Goal: Navigation & Orientation: Find specific page/section

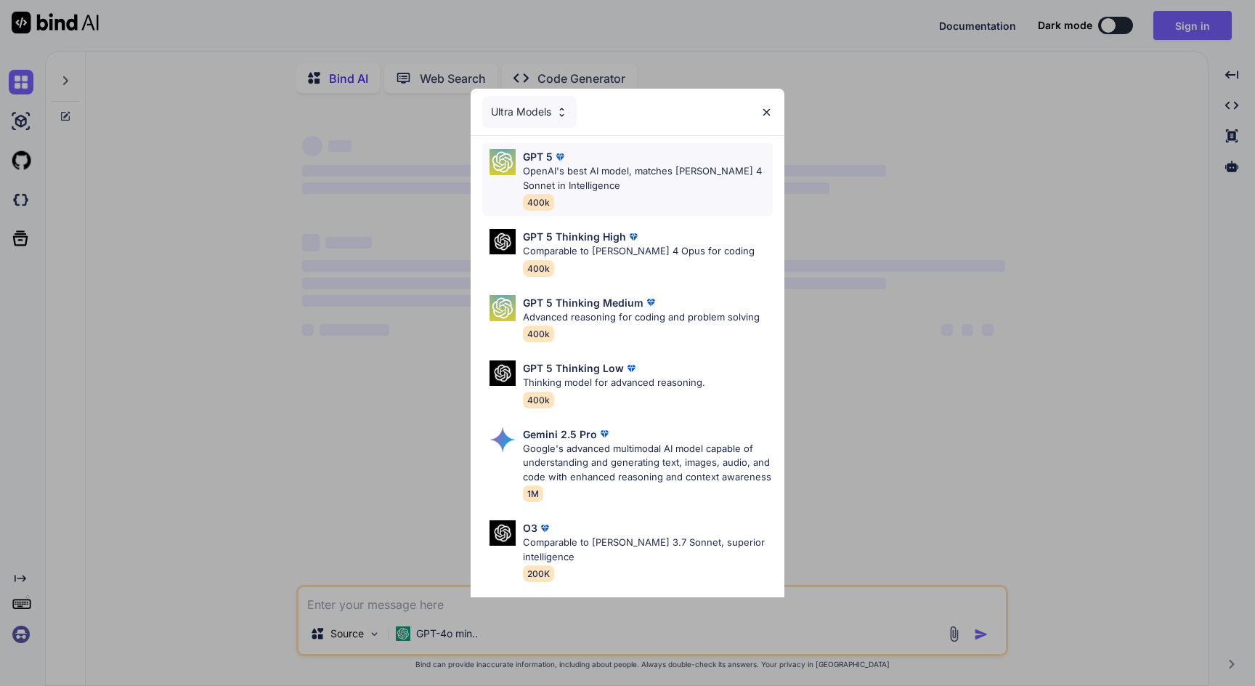
type textarea "x"
click at [537, 115] on div "Ultra Models" at bounding box center [529, 112] width 94 height 32
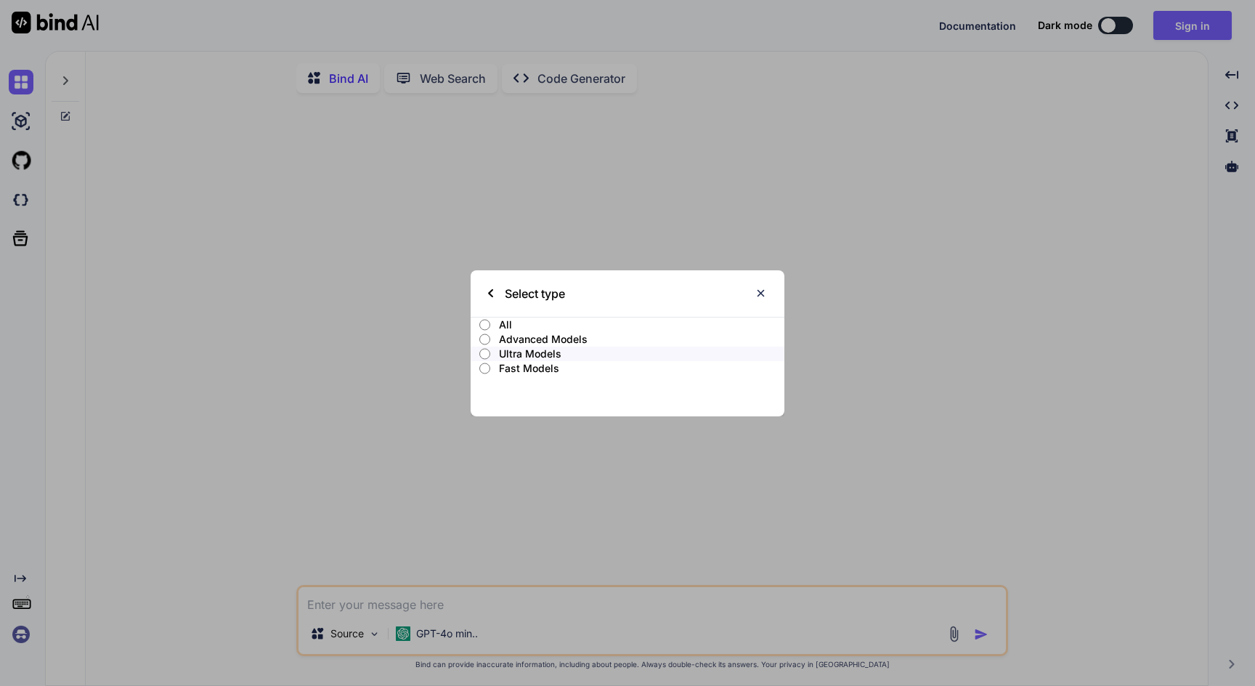
click at [507, 322] on p "All" at bounding box center [641, 324] width 285 height 15
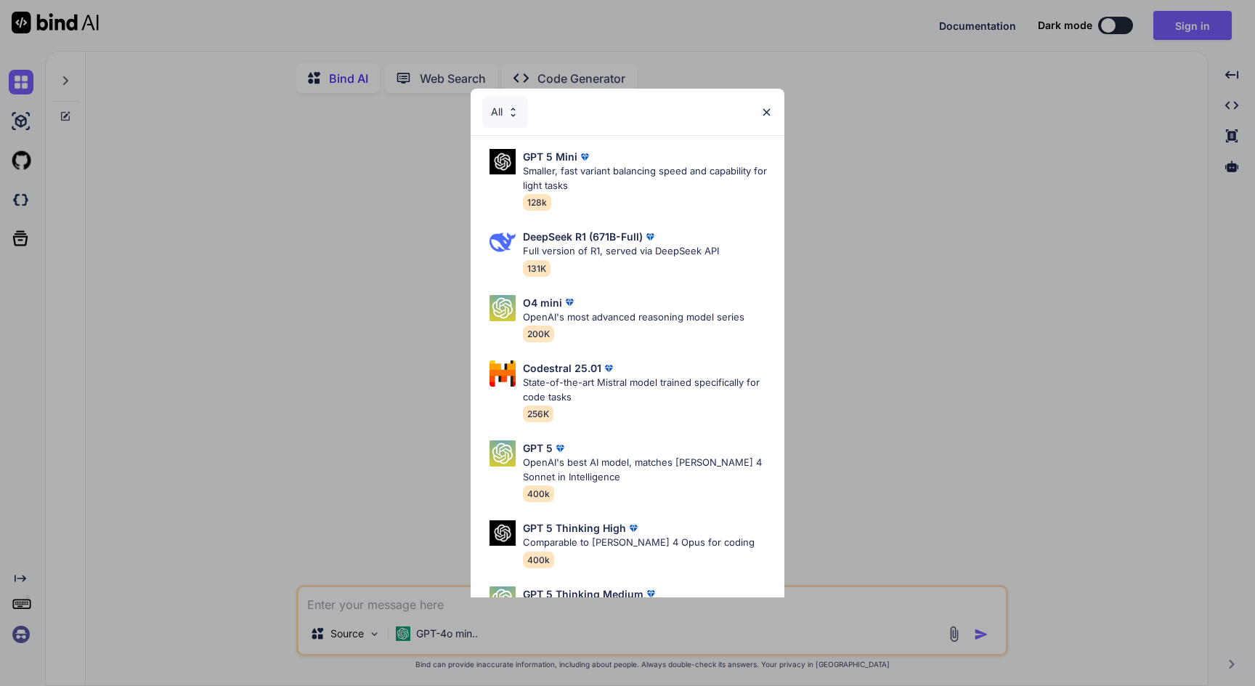
click at [770, 114] on img at bounding box center [766, 112] width 12 height 12
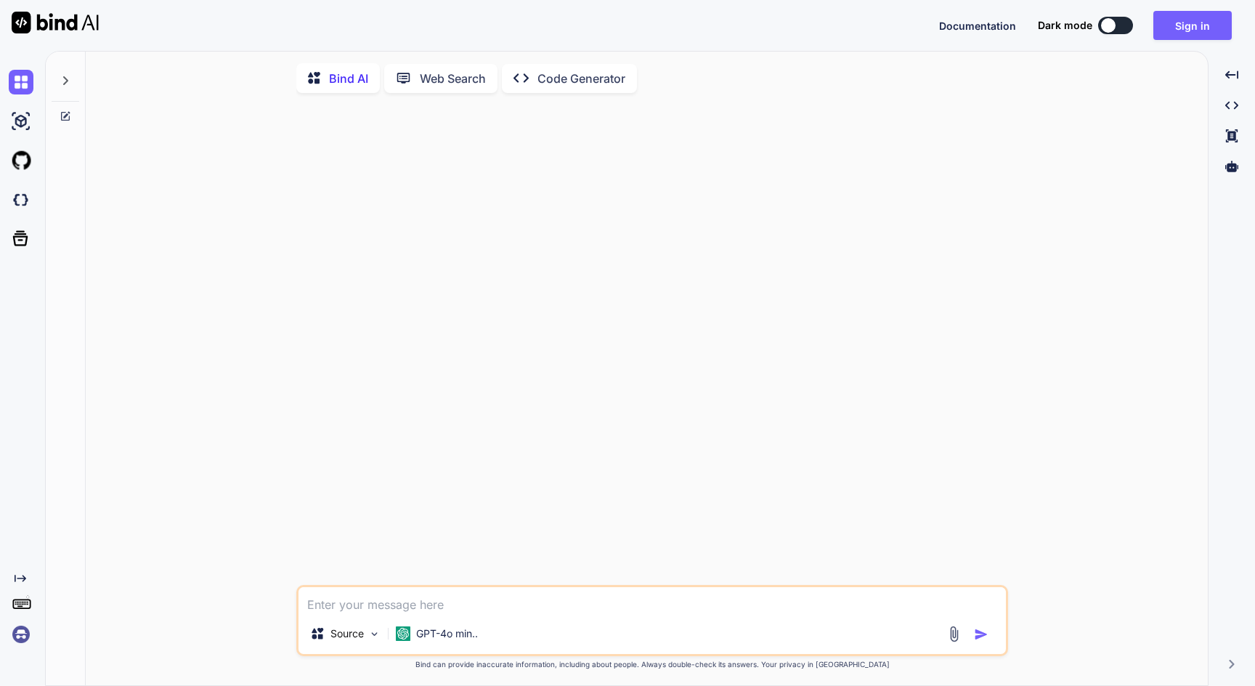
click at [19, 582] on icon "Created with Pixso." at bounding box center [21, 578] width 12 height 12
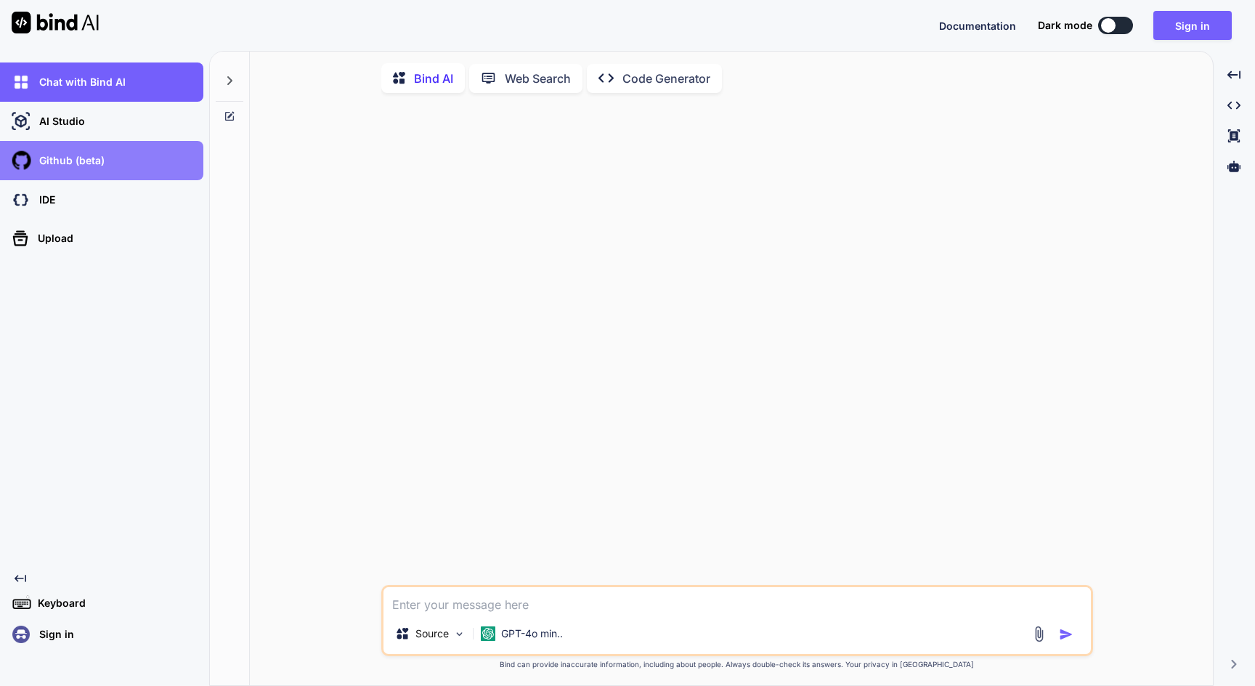
click at [88, 176] on div "Github (beta)" at bounding box center [101, 160] width 203 height 39
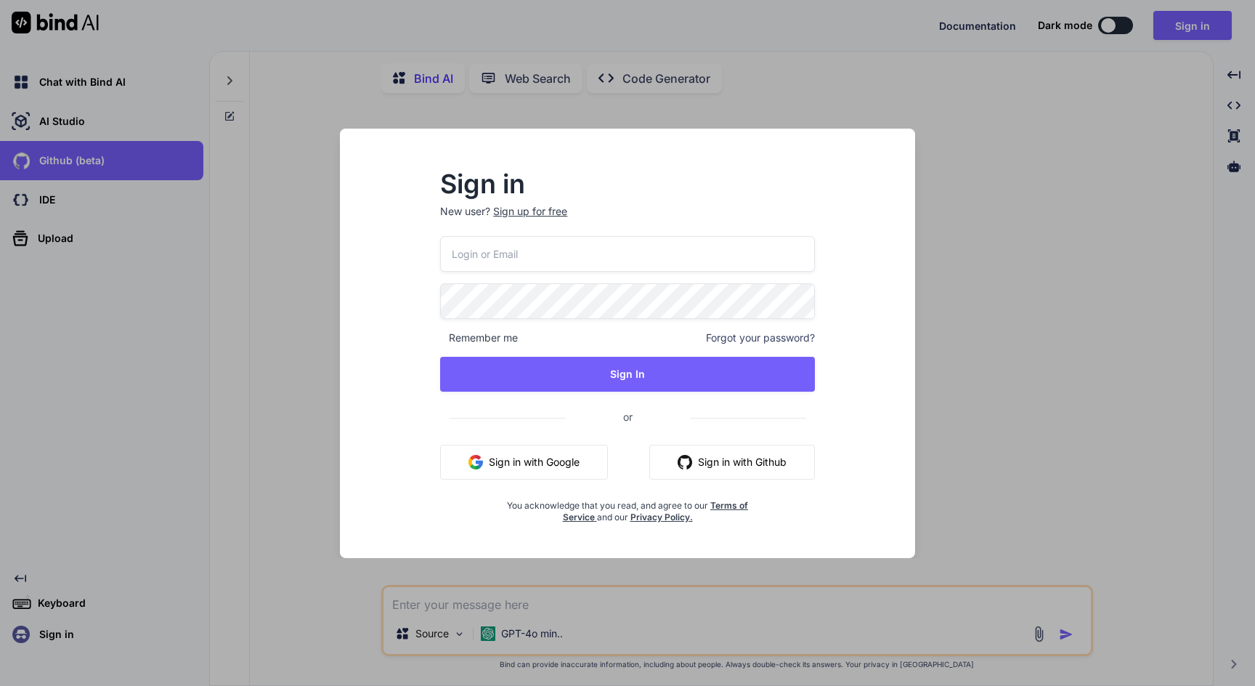
click at [82, 190] on div "Sign in New user? Sign up for free Remember me Forgot your password? Sign In or…" at bounding box center [627, 343] width 1255 height 686
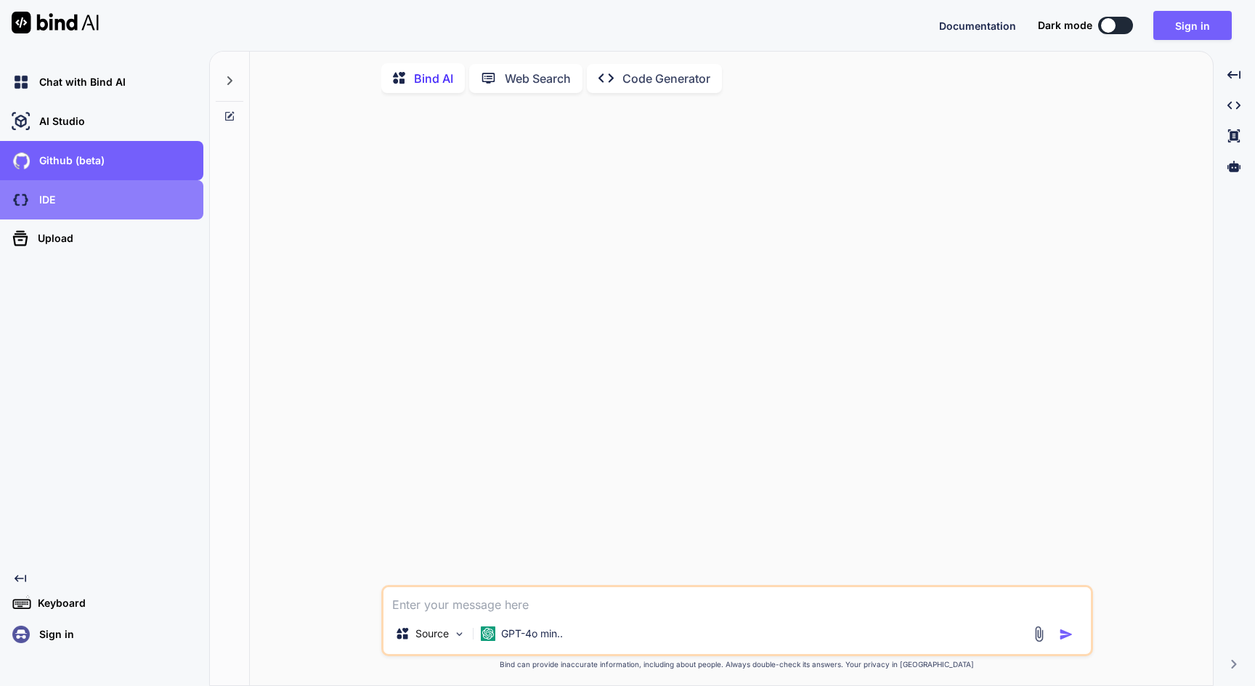
click at [84, 213] on div "IDE" at bounding box center [101, 199] width 203 height 39
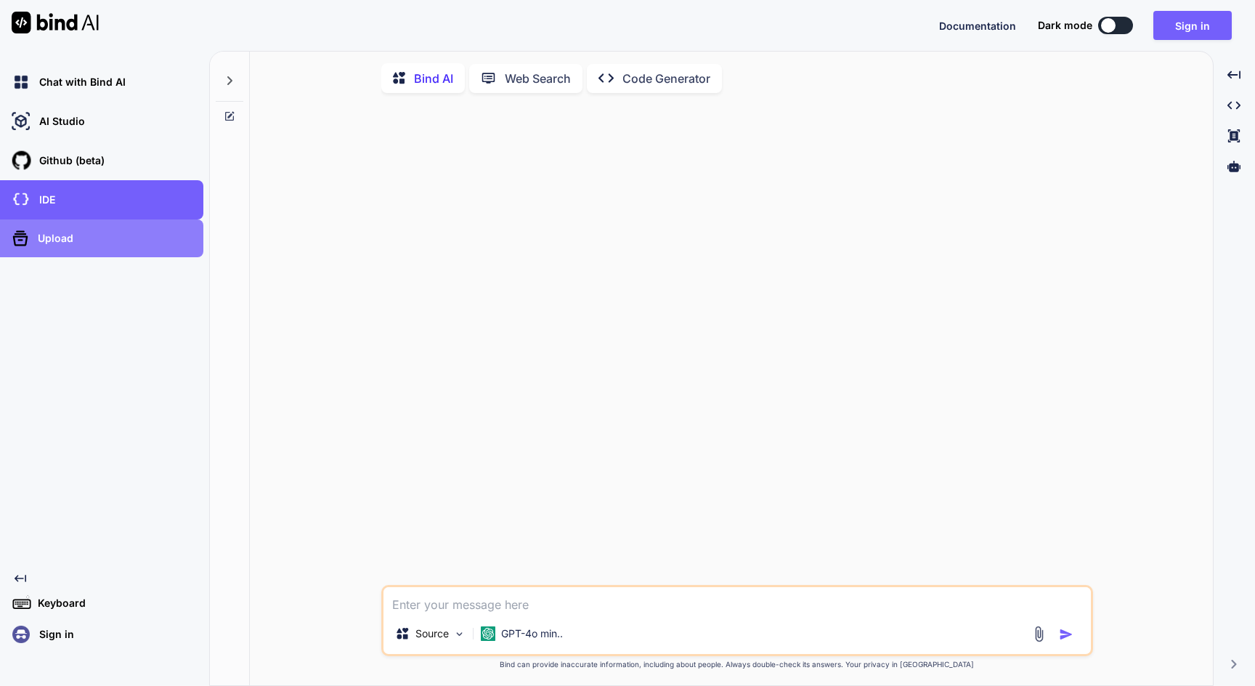
click at [86, 237] on div "Upload" at bounding box center [106, 238] width 195 height 23
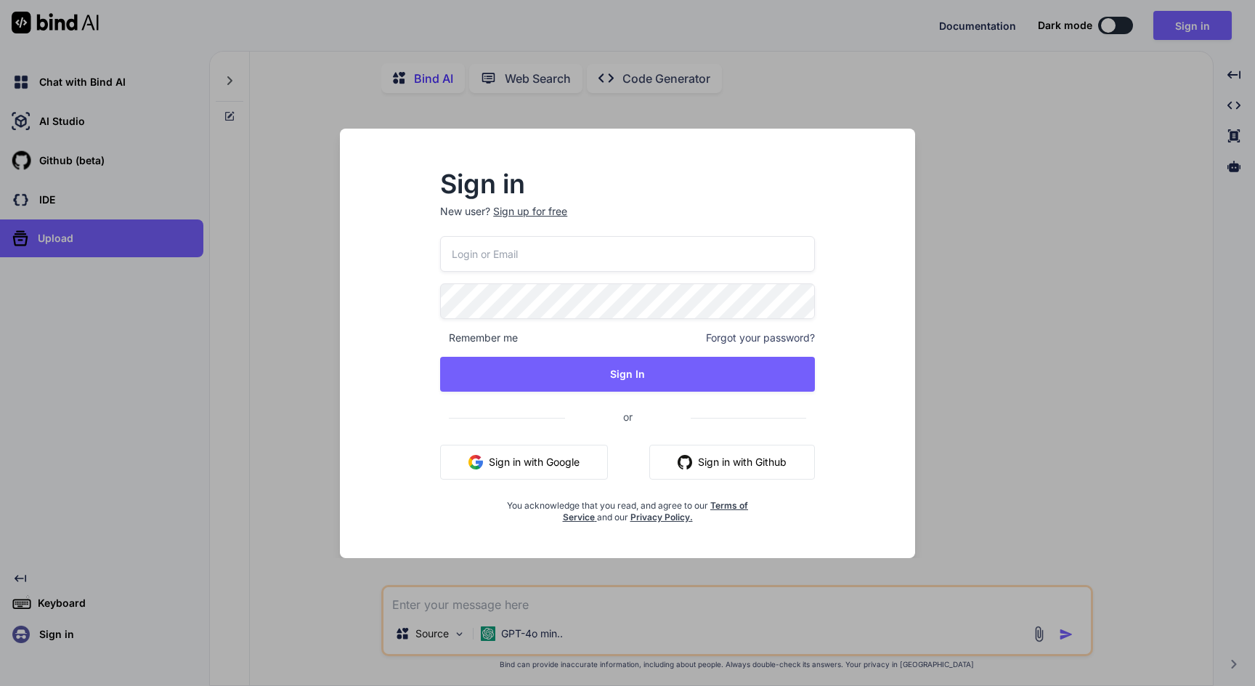
click at [208, 165] on div "Sign in New user? Sign up for free Remember me Forgot your password? Sign In or…" at bounding box center [627, 343] width 1255 height 686
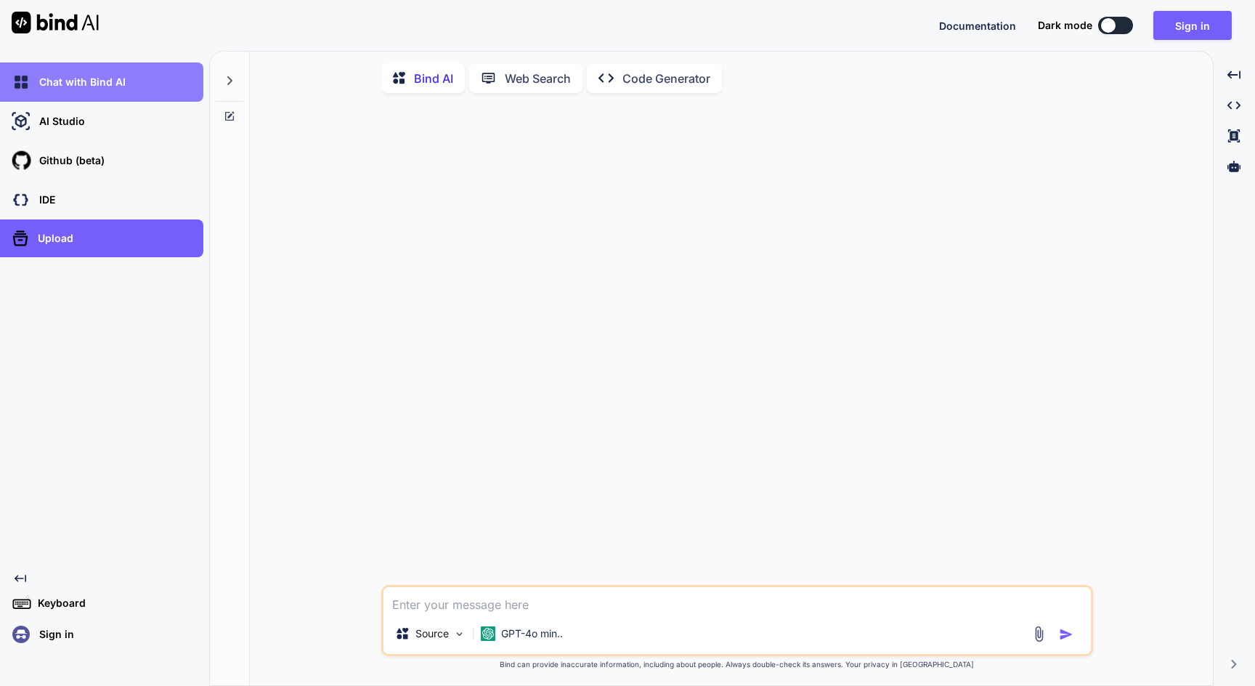
click at [86, 75] on p "Chat with Bind AI" at bounding box center [79, 82] width 92 height 15
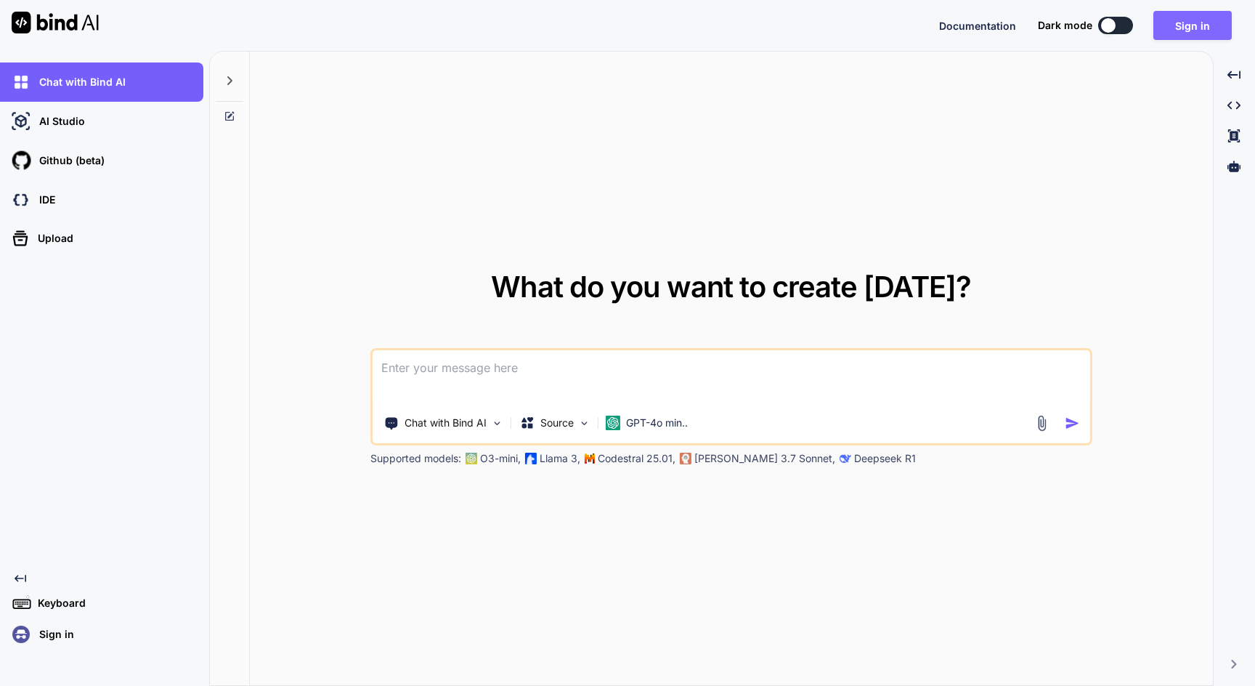
click at [1216, 25] on button "Sign in" at bounding box center [1192, 25] width 78 height 29
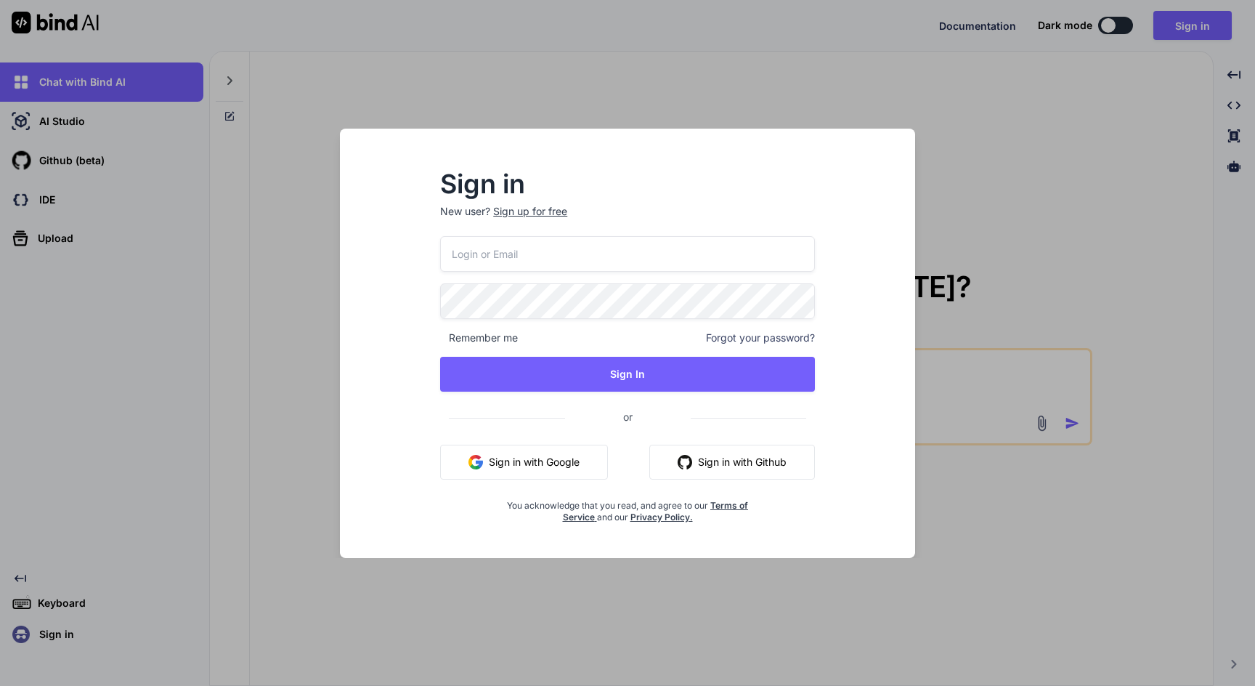
click at [548, 469] on button "Sign in with Google" at bounding box center [524, 461] width 168 height 35
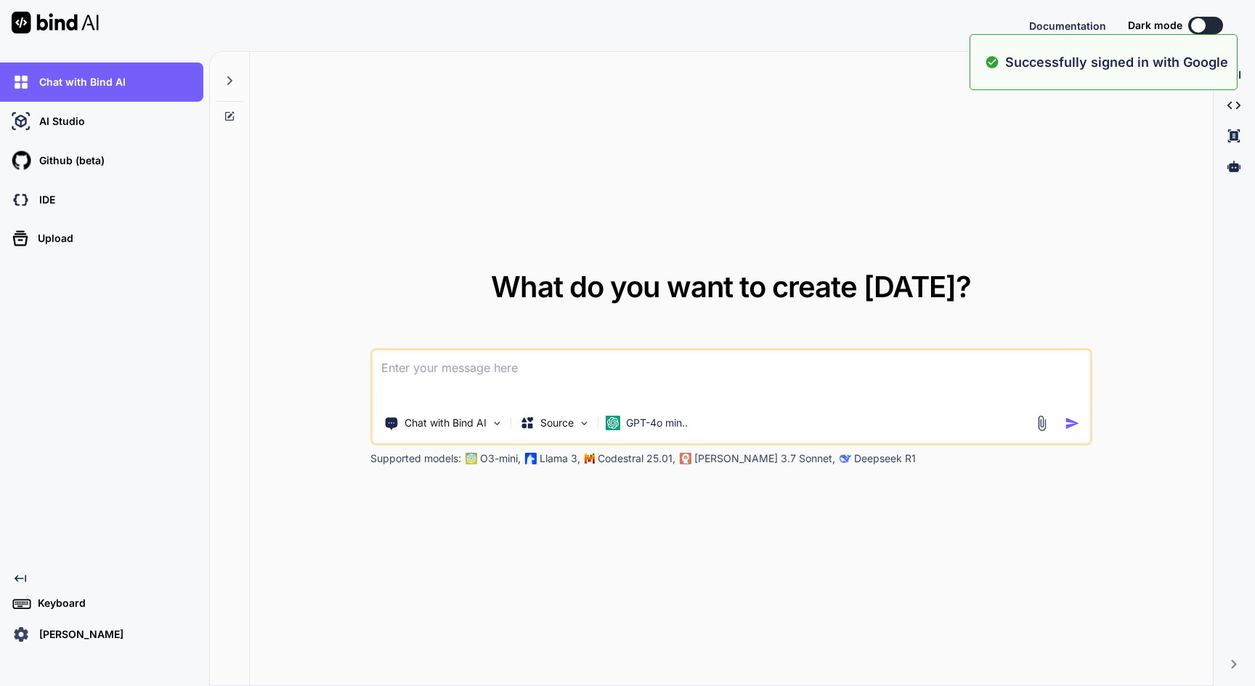
click at [991, 129] on div "What do you want to create [DATE]? Chat with Bind AI Source GPT-4o min.. Suppor…" at bounding box center [731, 369] width 963 height 635
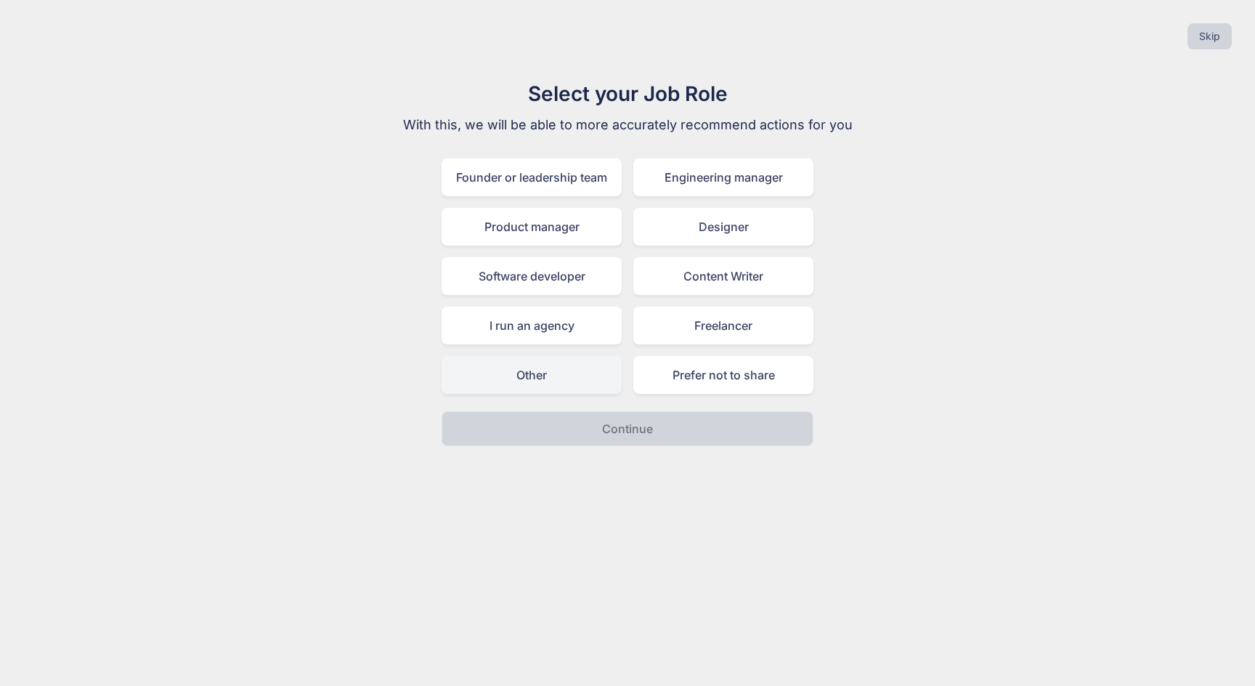
click at [555, 381] on div "Other" at bounding box center [532, 375] width 180 height 38
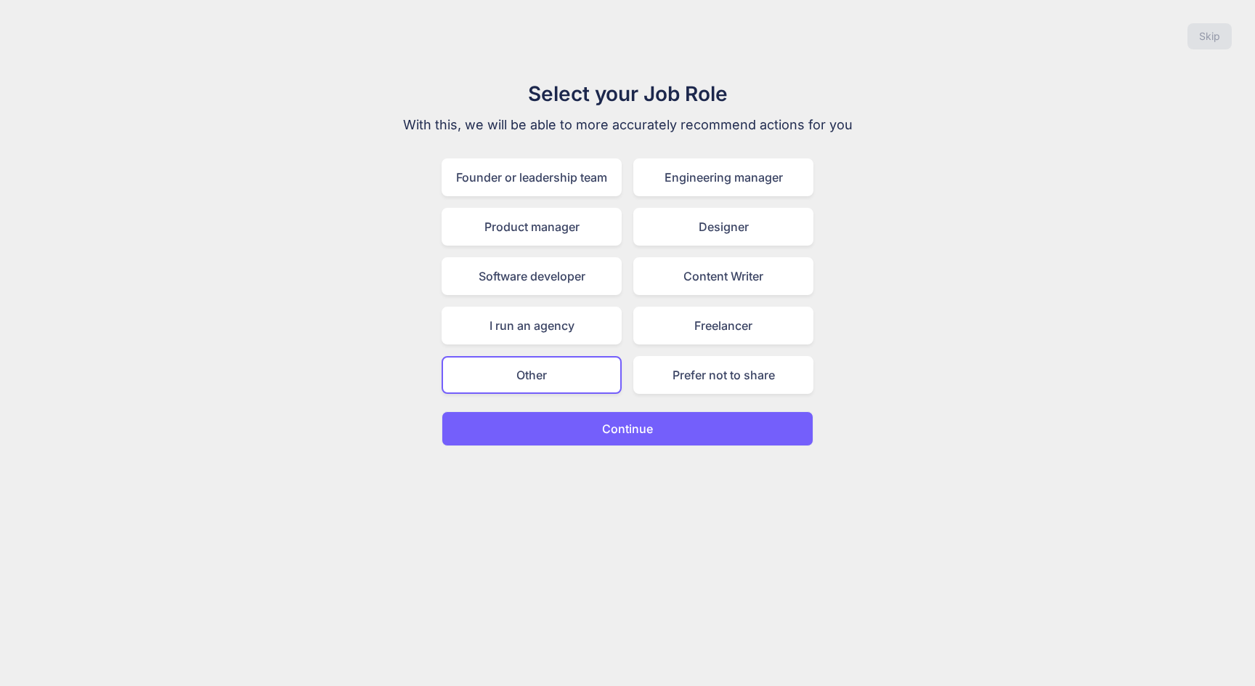
click at [590, 435] on button "Continue" at bounding box center [628, 428] width 372 height 35
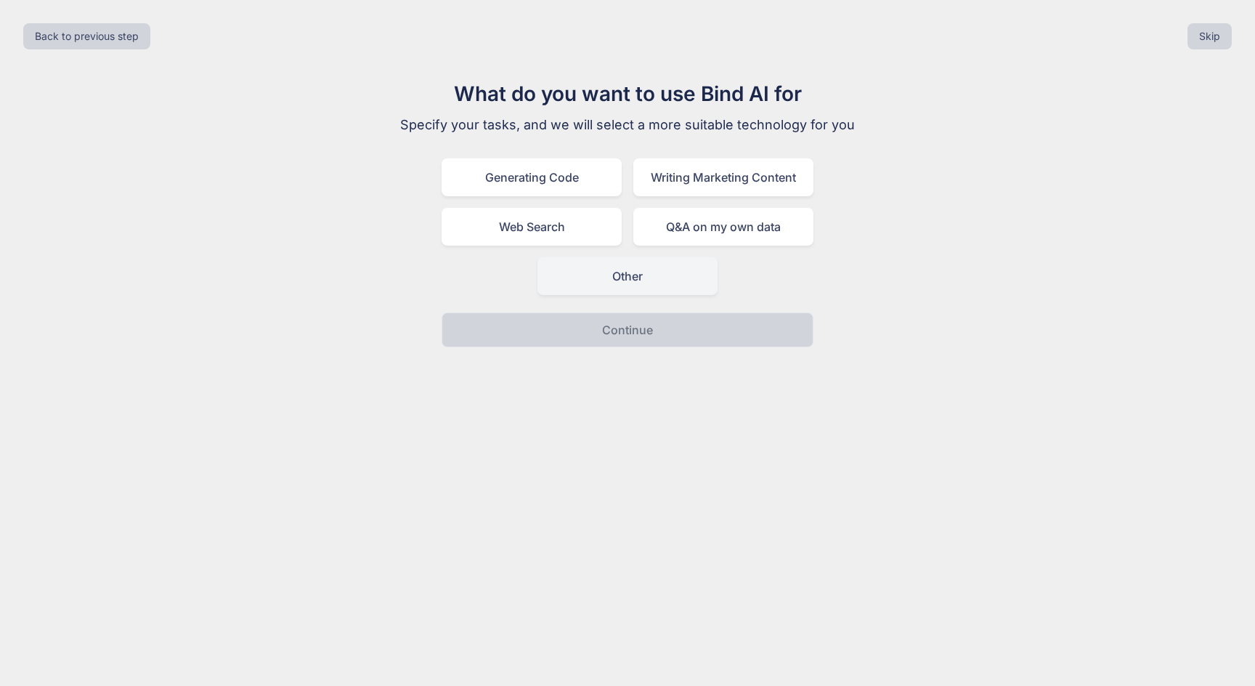
click at [627, 292] on div "Other" at bounding box center [627, 276] width 180 height 38
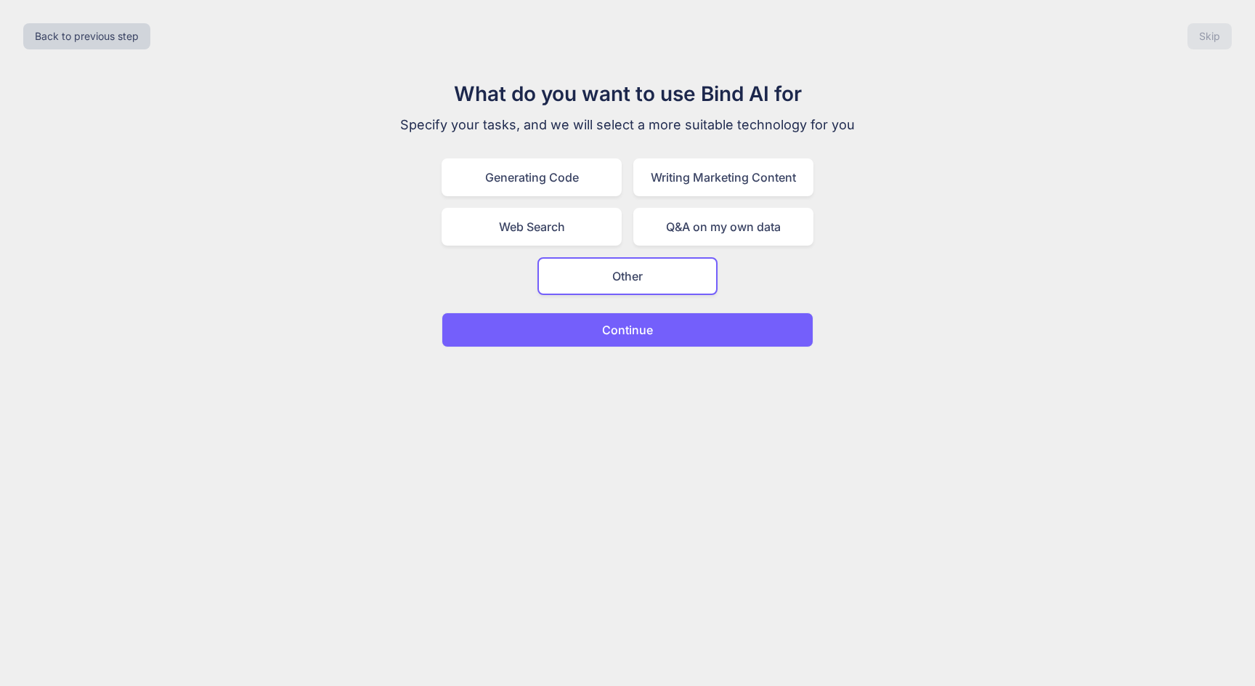
click at [624, 333] on p "Continue" at bounding box center [627, 329] width 51 height 17
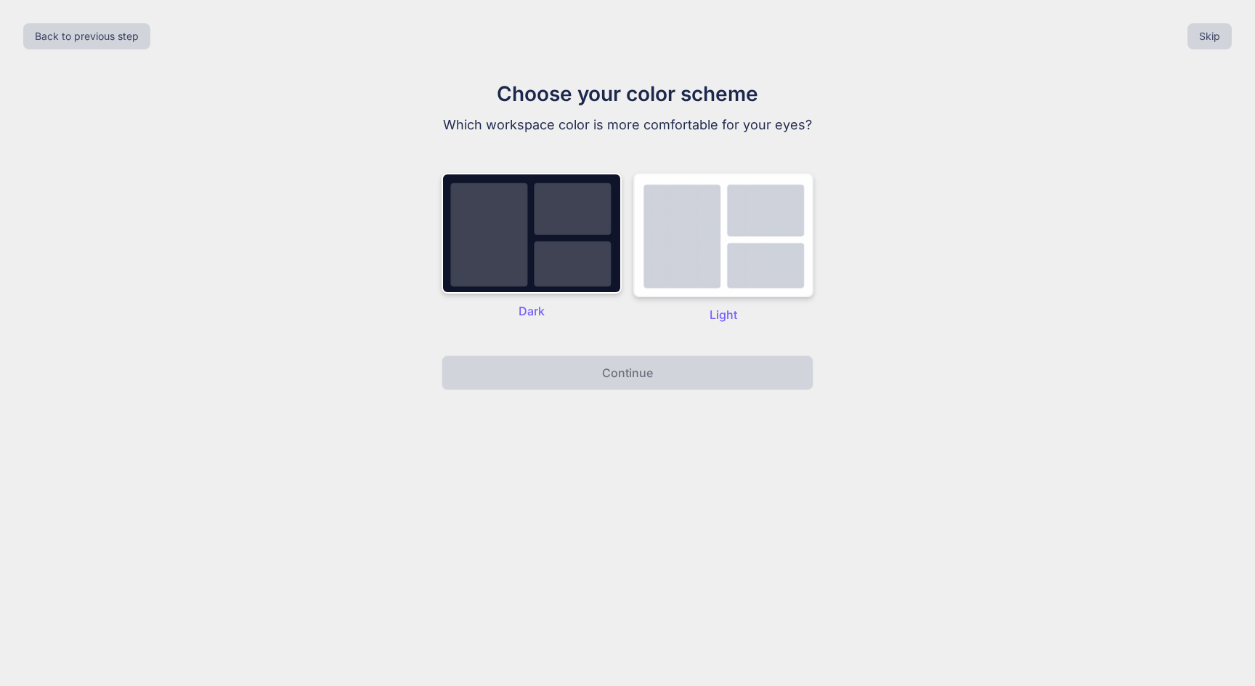
click at [702, 273] on img at bounding box center [723, 235] width 180 height 124
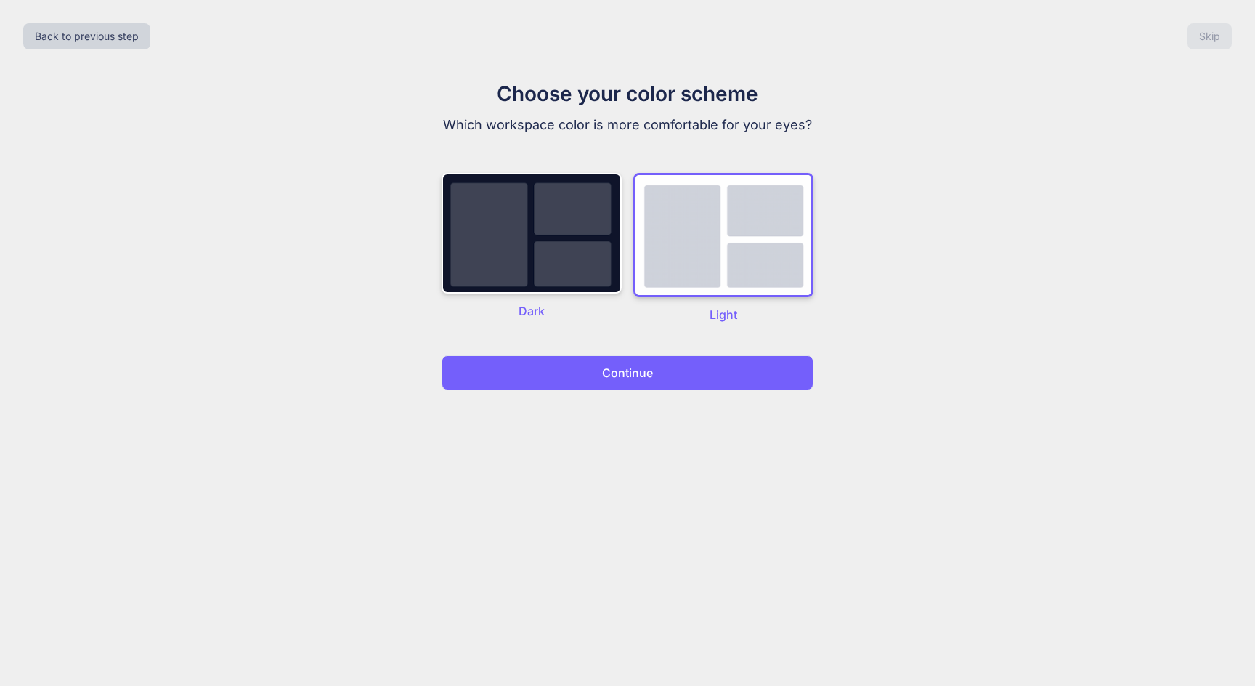
click at [667, 360] on button "Continue" at bounding box center [628, 372] width 372 height 35
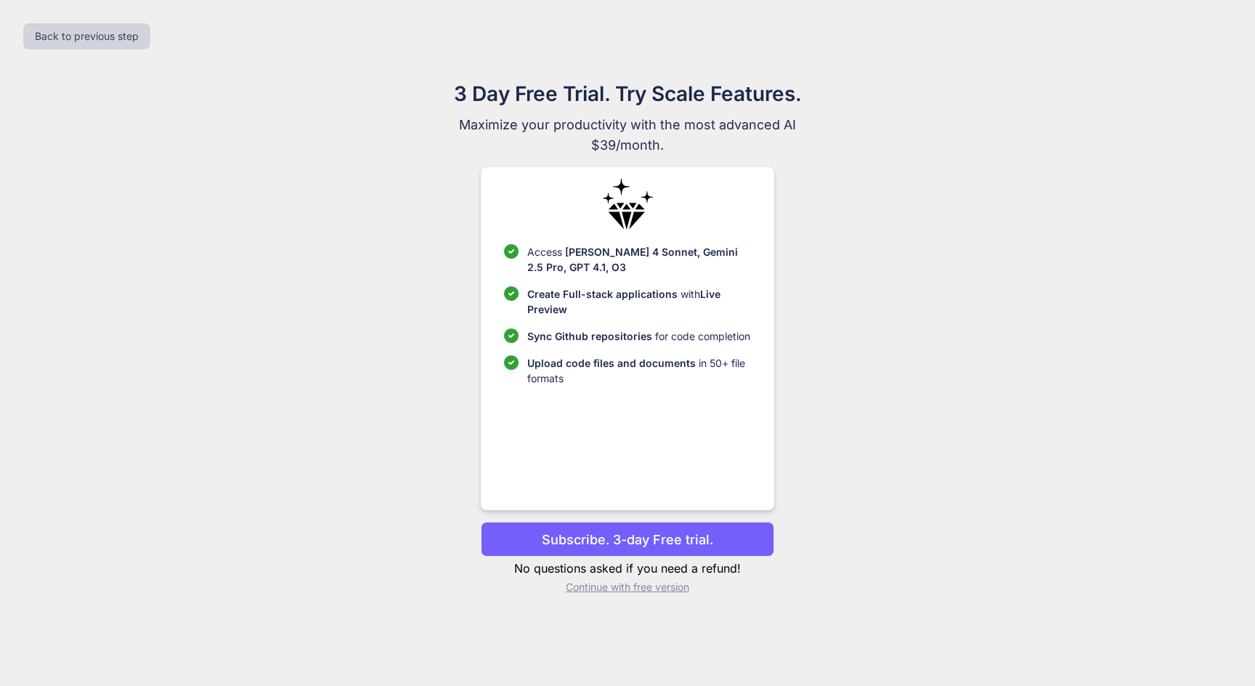
click at [616, 590] on p "Continue with free version" at bounding box center [627, 586] width 293 height 15
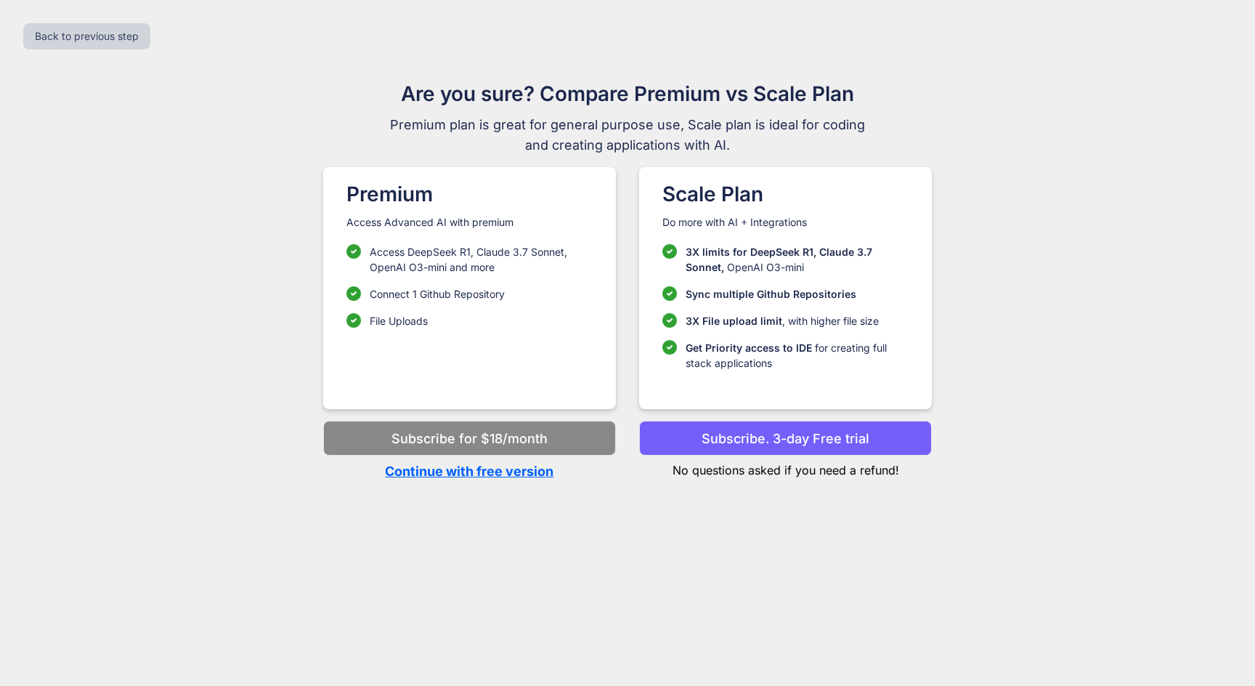
click at [505, 473] on p "Continue with free version" at bounding box center [469, 471] width 293 height 20
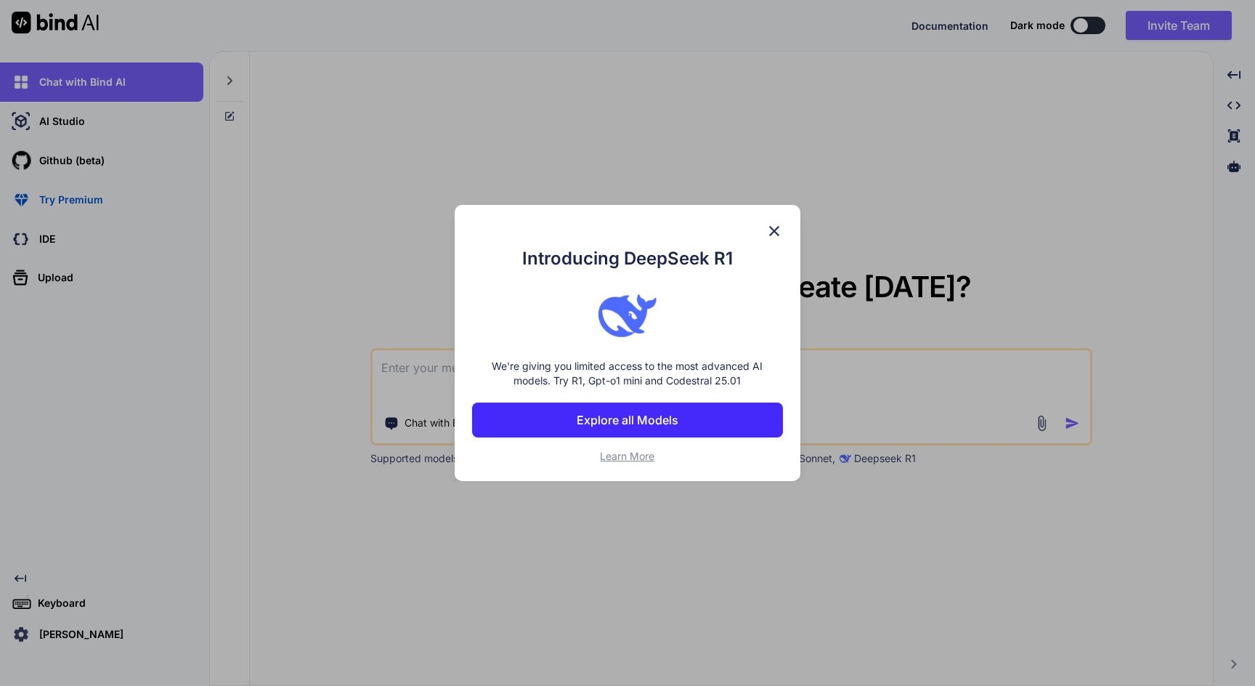
click at [643, 413] on p "Explore all Models" at bounding box center [628, 419] width 102 height 17
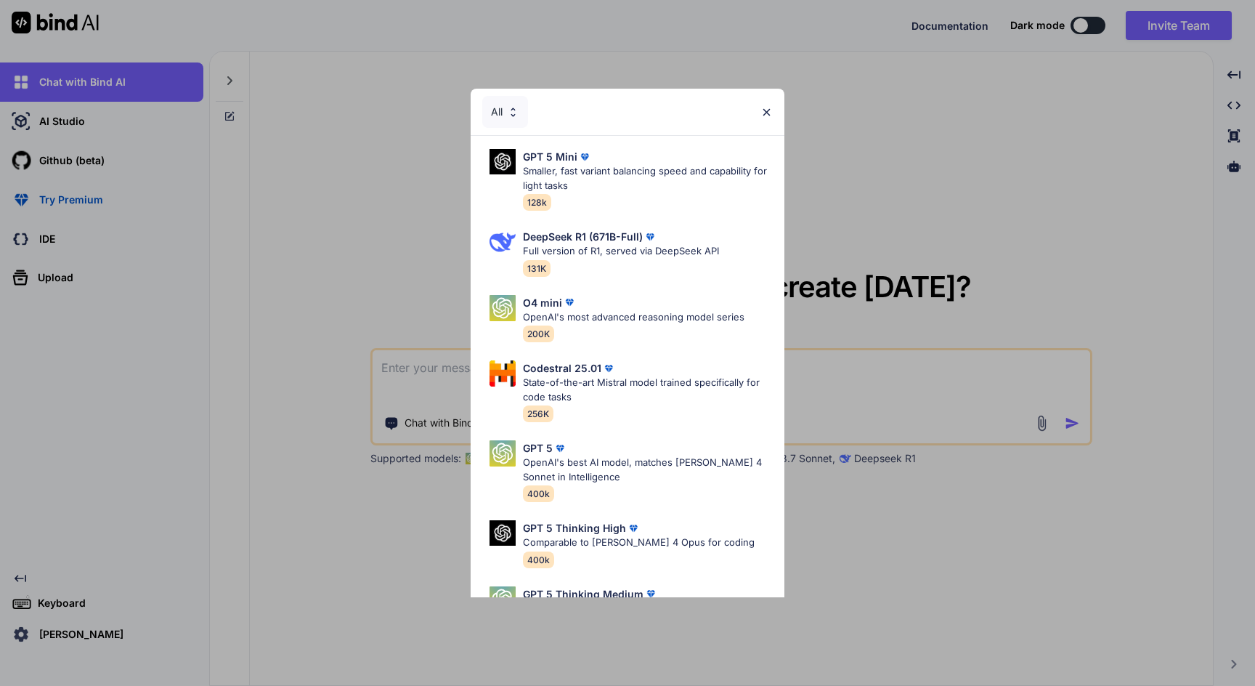
click at [774, 109] on div "All" at bounding box center [628, 112] width 314 height 46
click at [766, 110] on img at bounding box center [766, 112] width 12 height 12
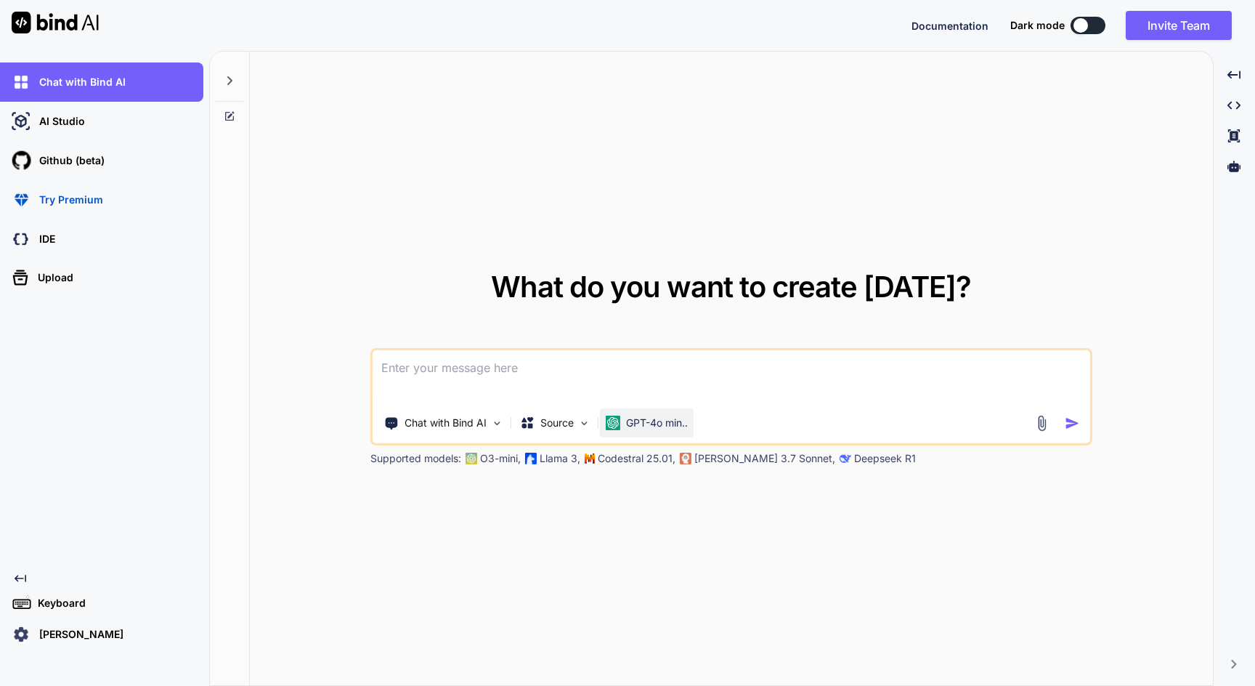
click at [649, 423] on p "GPT-4o min.." at bounding box center [657, 422] width 62 height 15
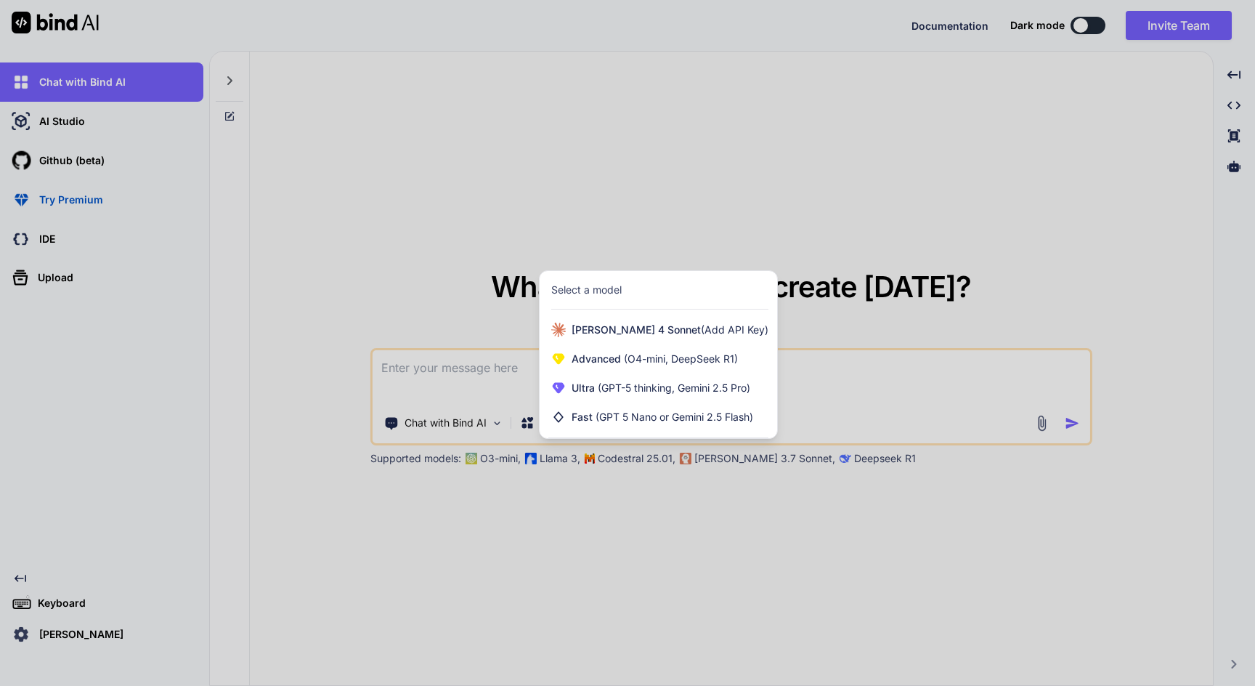
click at [662, 511] on div at bounding box center [627, 343] width 1255 height 686
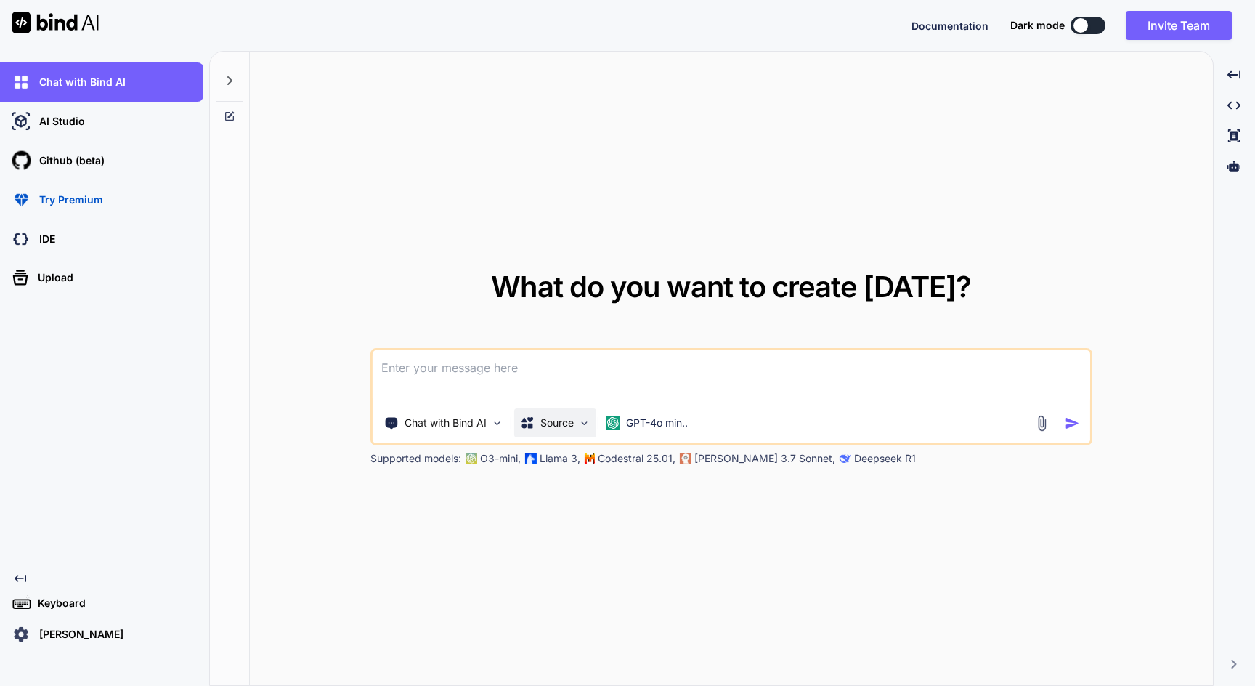
click at [570, 417] on p "Source" at bounding box center [556, 422] width 33 height 15
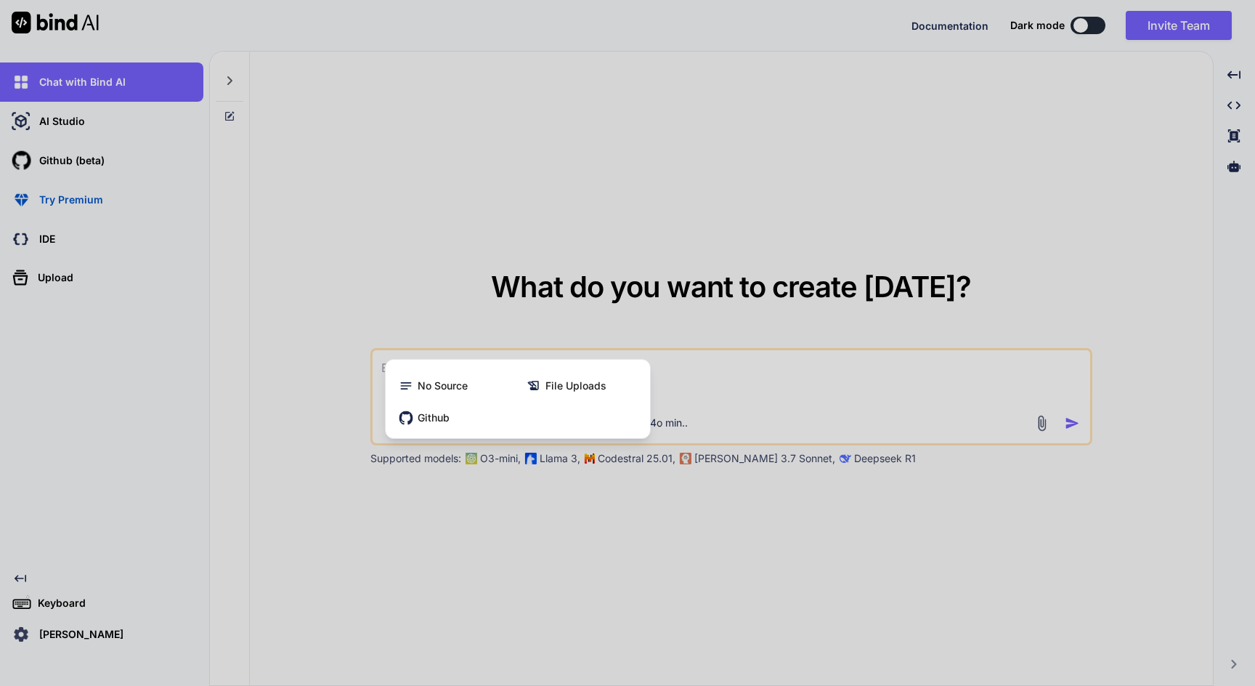
click at [585, 520] on div at bounding box center [627, 343] width 1255 height 686
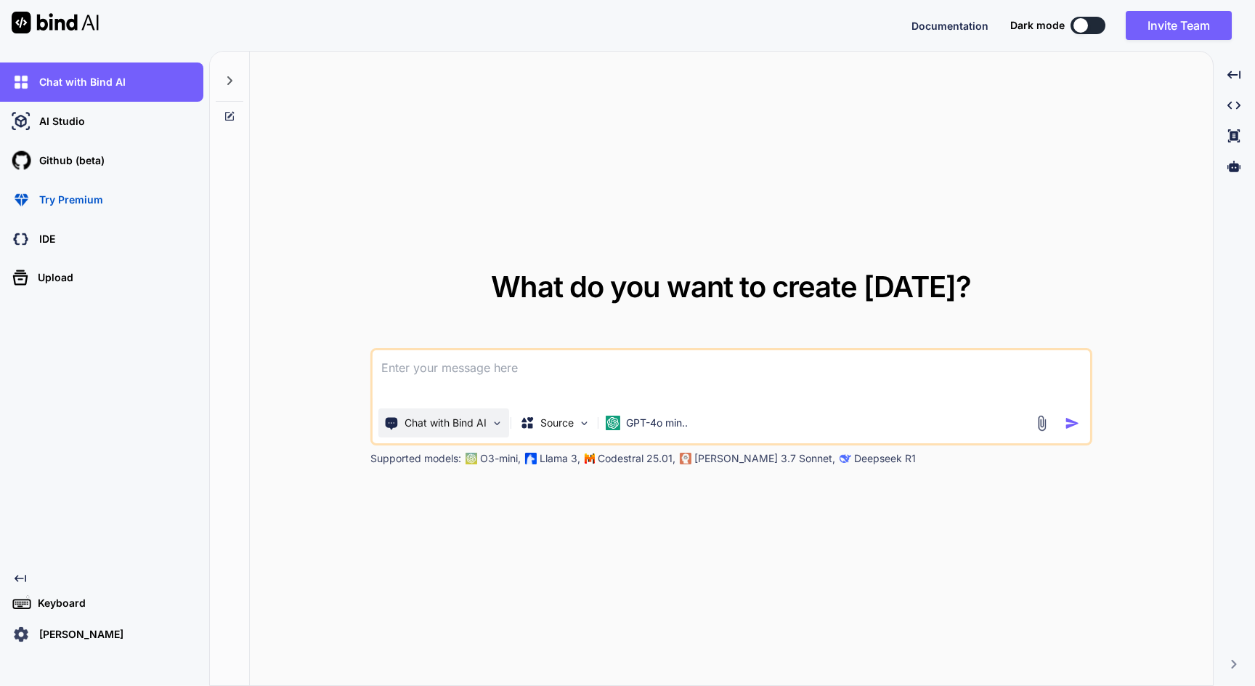
click at [470, 411] on div "Chat with Bind AI" at bounding box center [443, 422] width 131 height 29
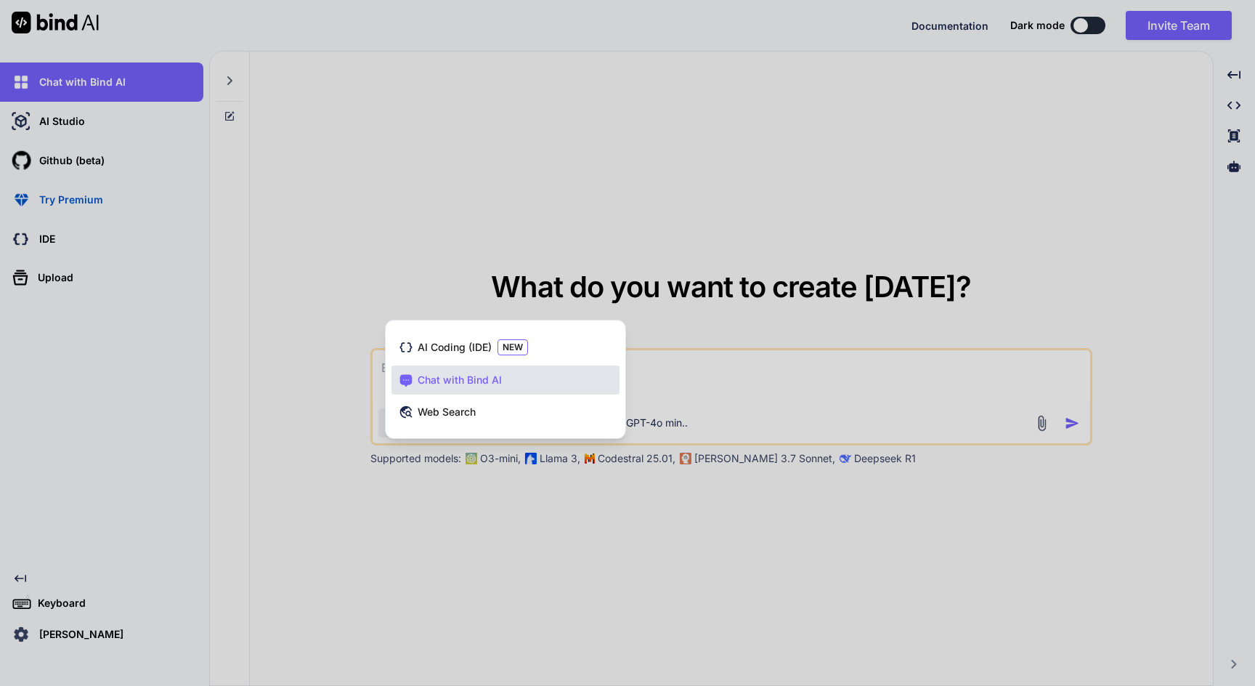
click at [489, 487] on div at bounding box center [627, 343] width 1255 height 686
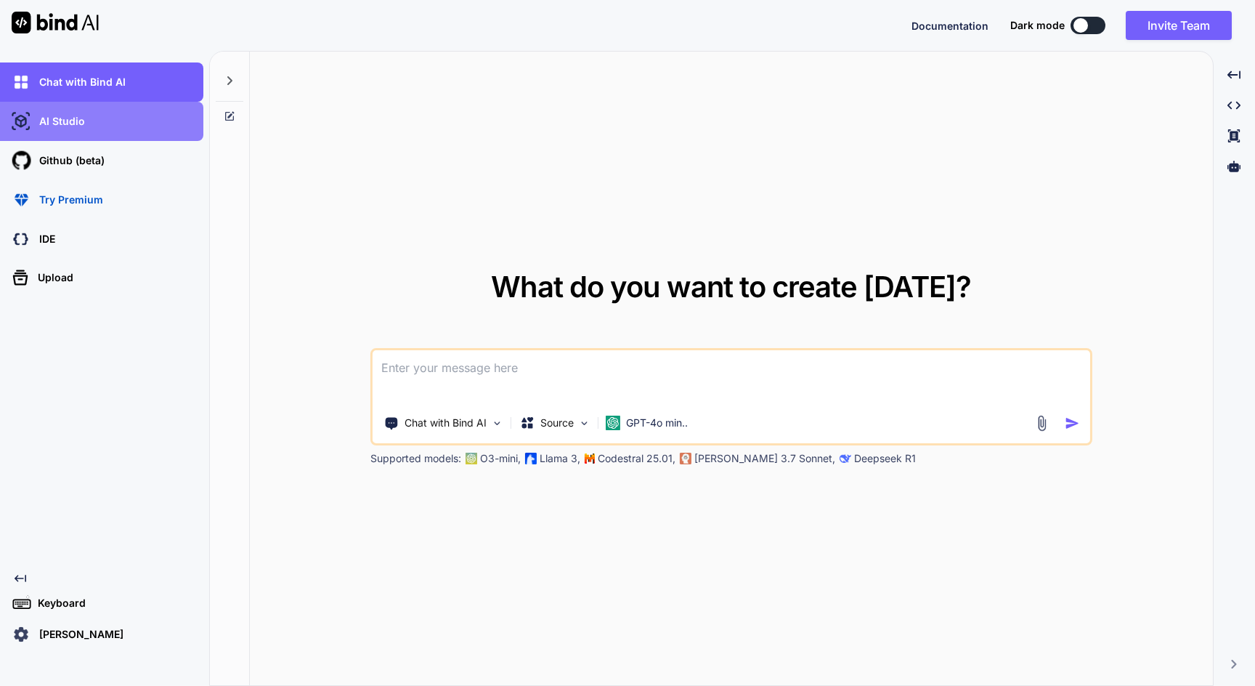
click at [135, 123] on div "AI Studio" at bounding box center [106, 121] width 195 height 25
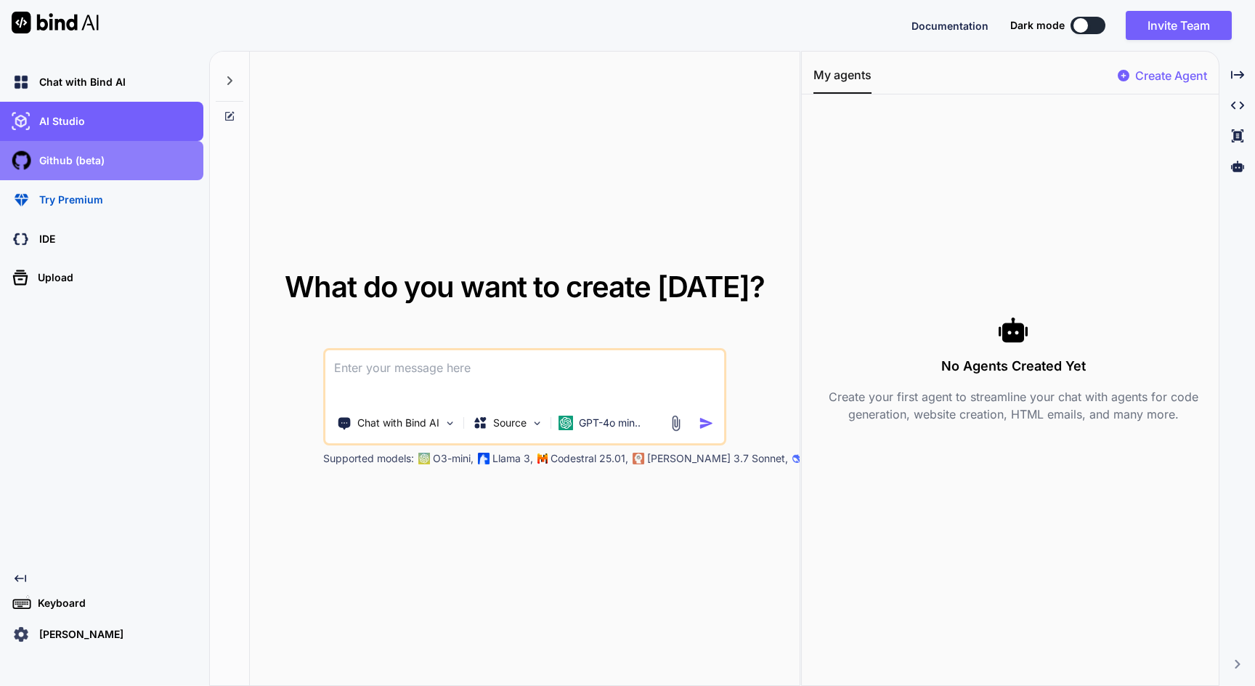
click at [167, 166] on div "Github (beta)" at bounding box center [106, 160] width 195 height 25
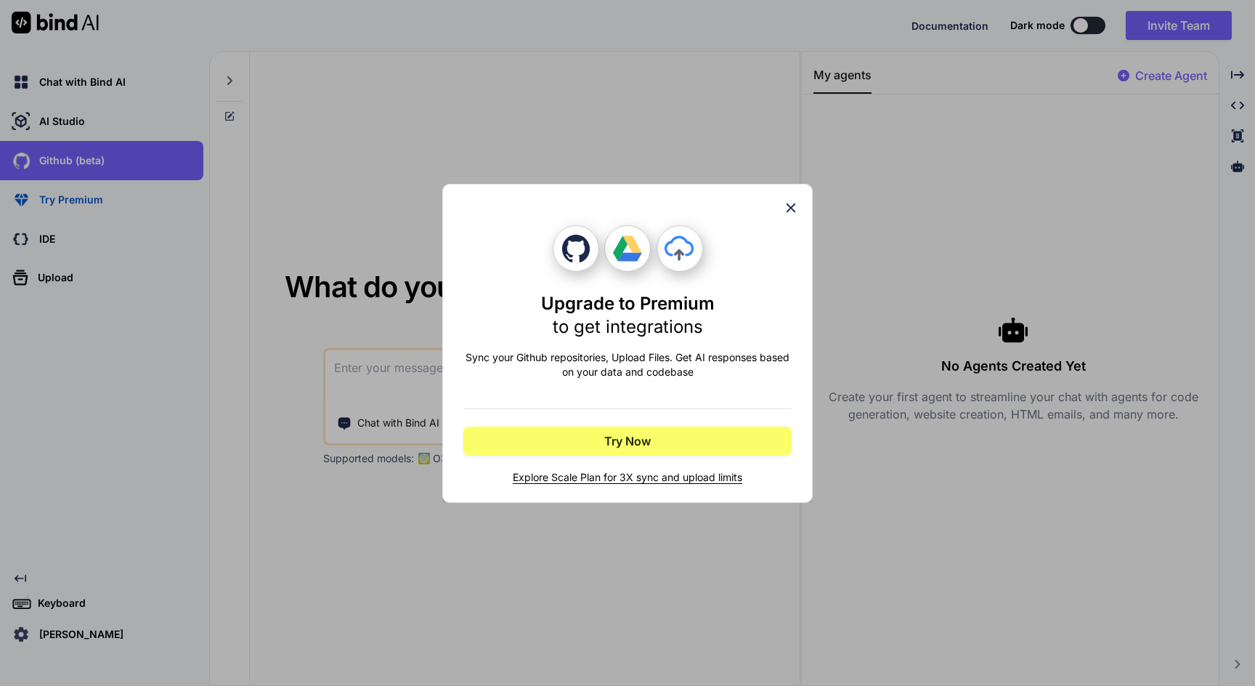
click at [789, 206] on icon at bounding box center [790, 207] width 9 height 9
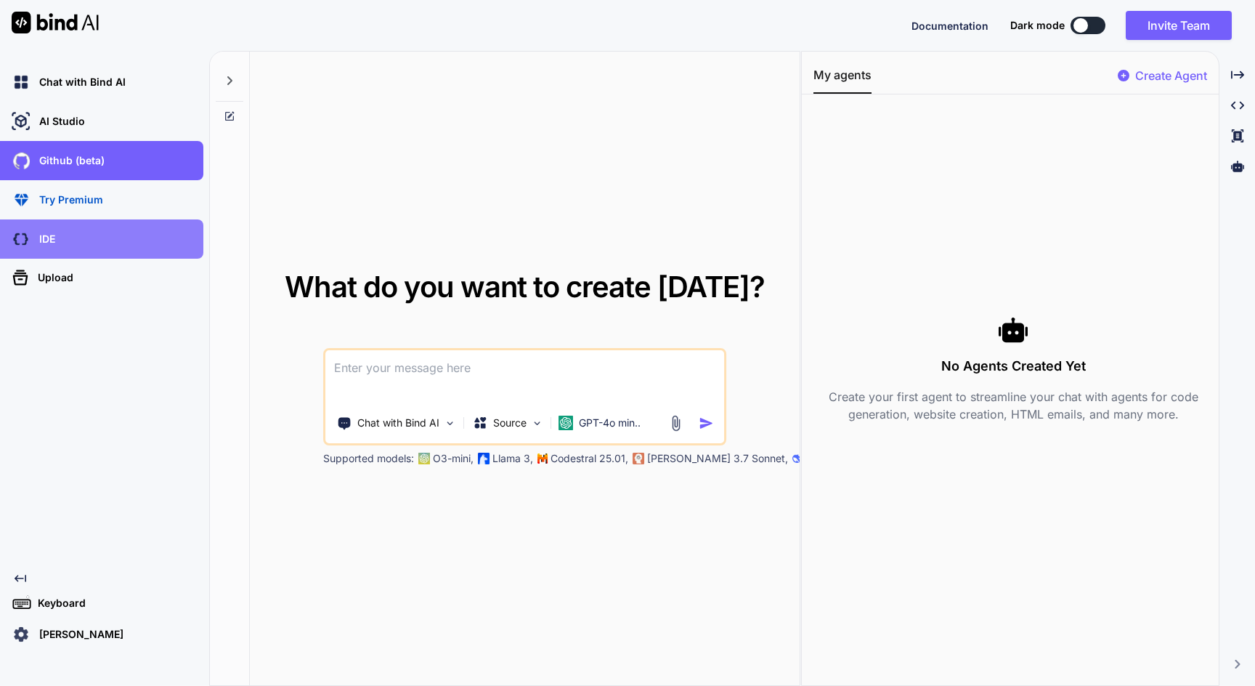
click at [150, 249] on div "IDE" at bounding box center [106, 239] width 195 height 25
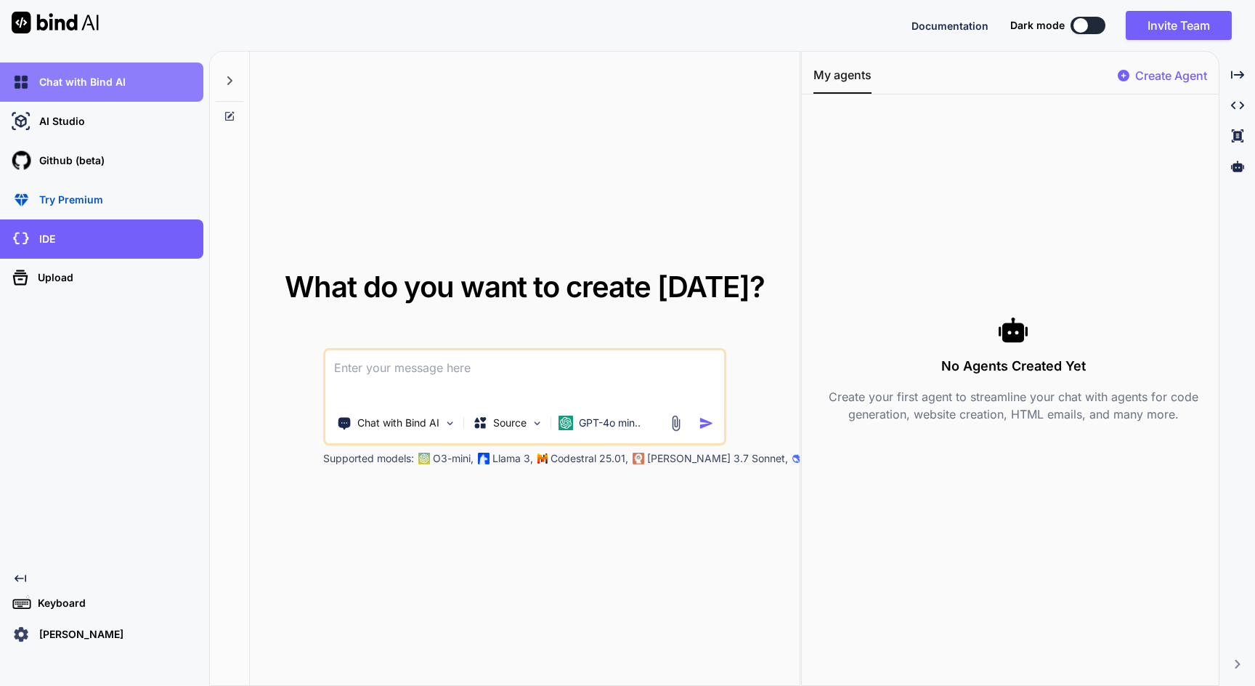
click at [105, 89] on div "Chat with Bind AI" at bounding box center [106, 82] width 195 height 25
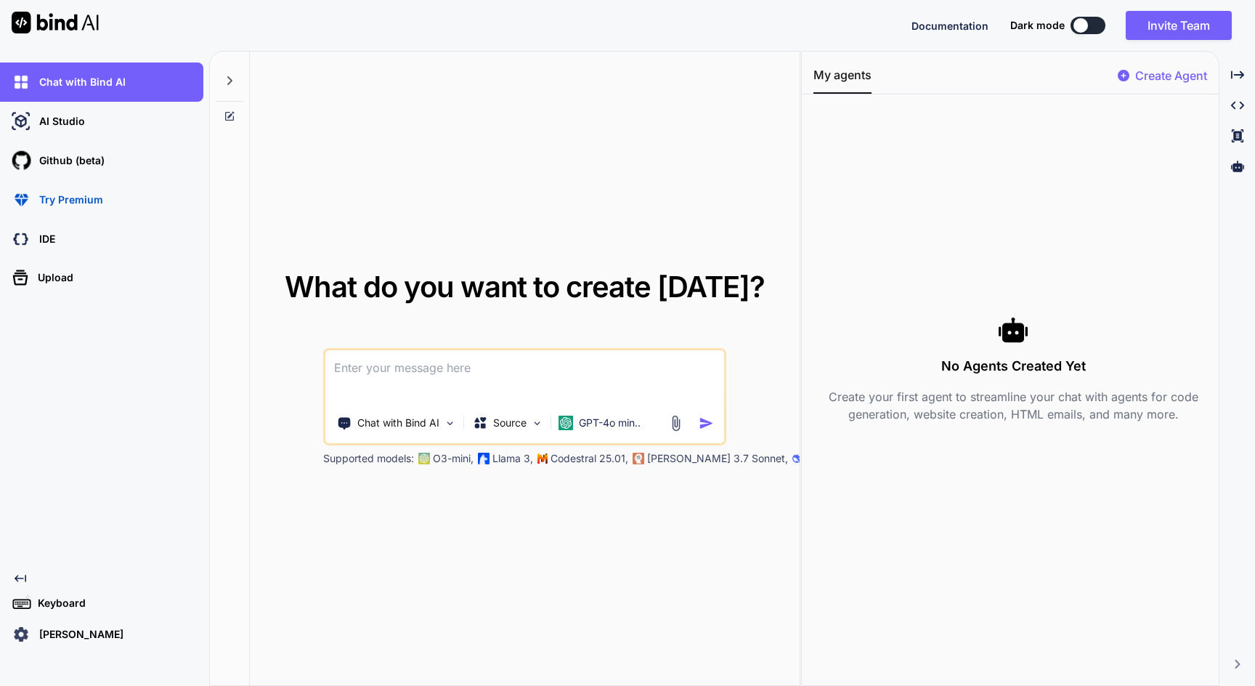
click at [71, 635] on p "[PERSON_NAME]" at bounding box center [78, 634] width 90 height 15
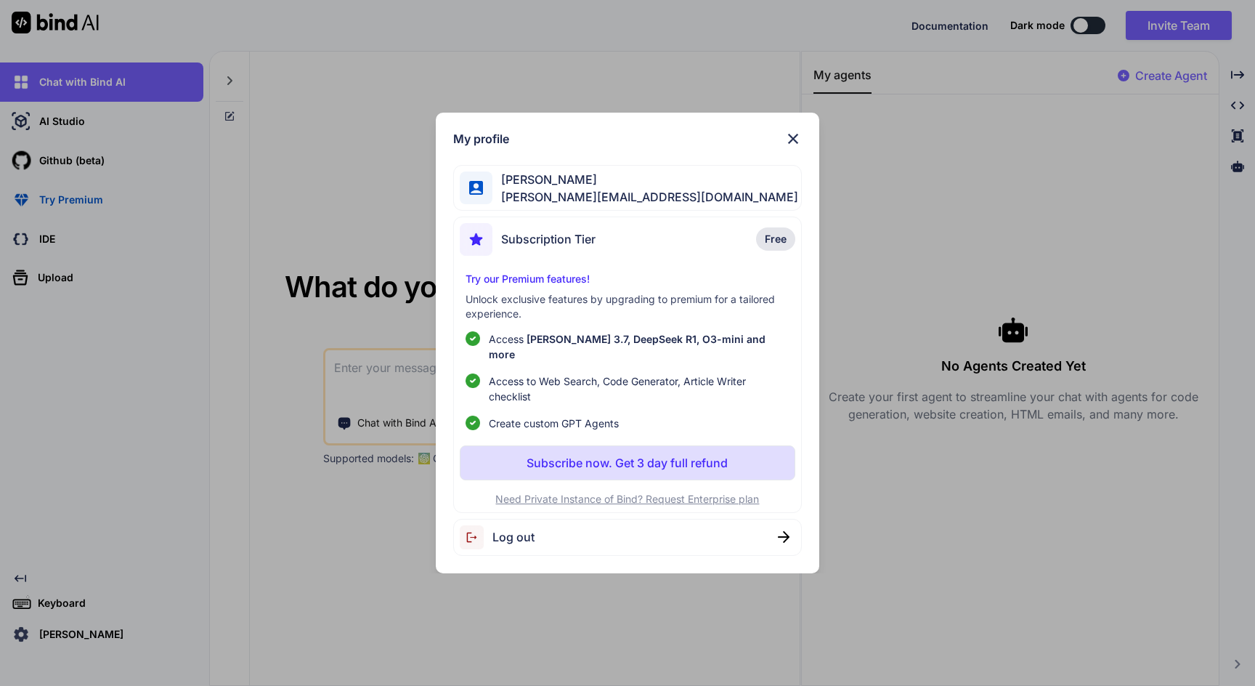
click at [796, 147] on img at bounding box center [792, 138] width 17 height 17
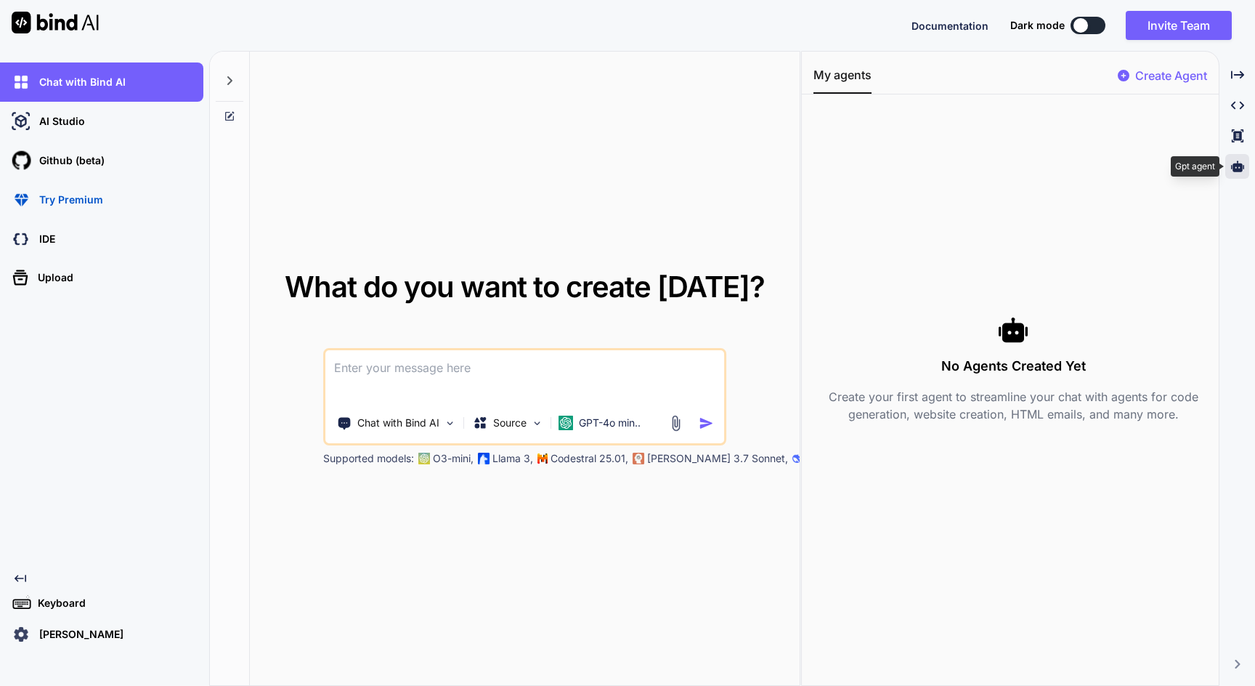
click at [1241, 172] on icon at bounding box center [1237, 166] width 13 height 13
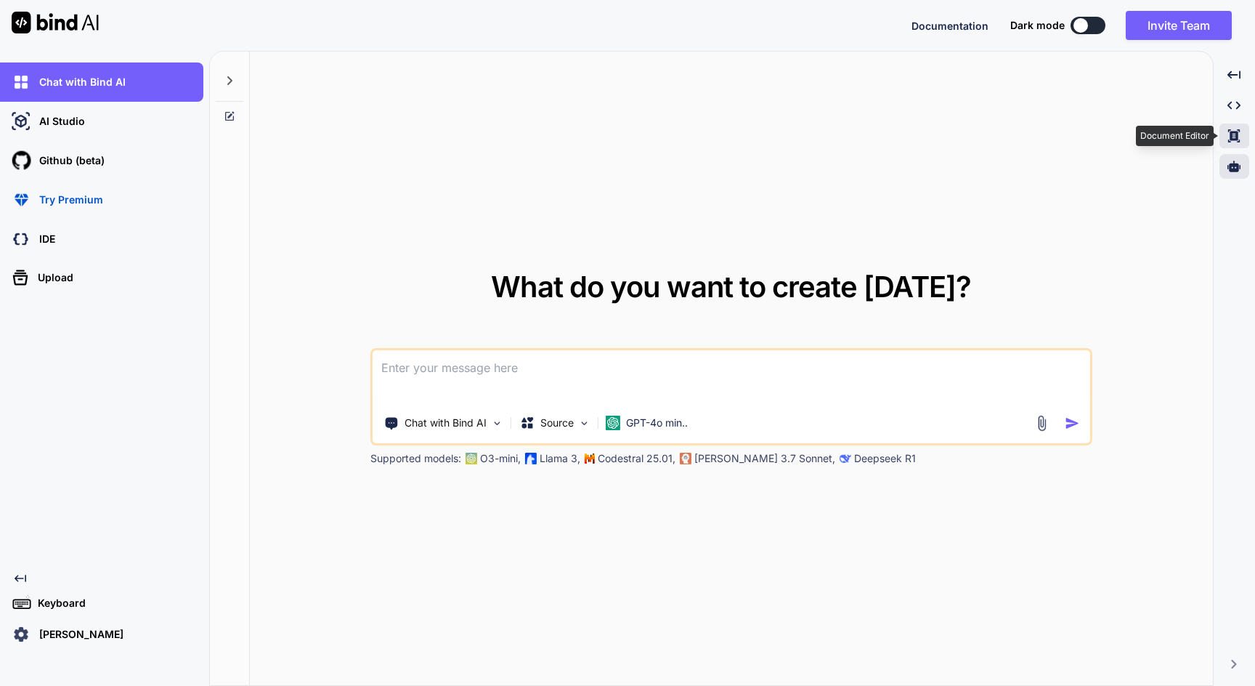
click at [1236, 141] on icon "Created with Pixso." at bounding box center [1233, 135] width 13 height 13
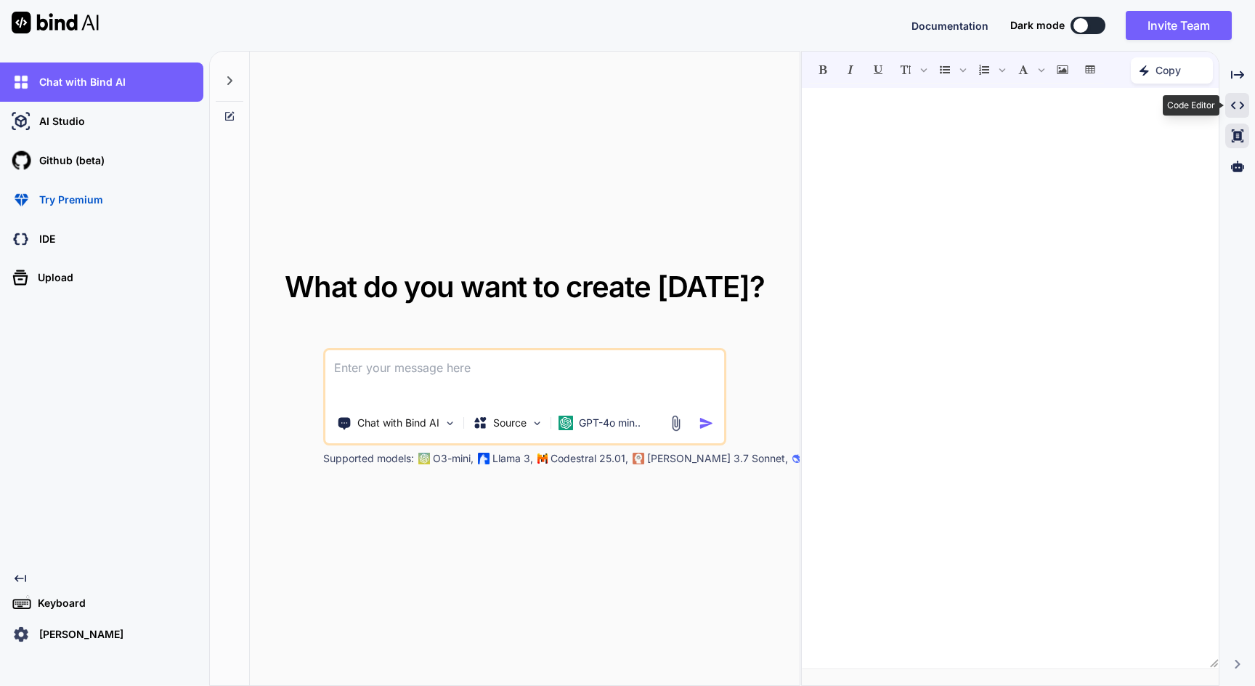
click at [1241, 108] on icon at bounding box center [1237, 106] width 13 height 8
click at [1243, 105] on icon at bounding box center [1237, 106] width 13 height 8
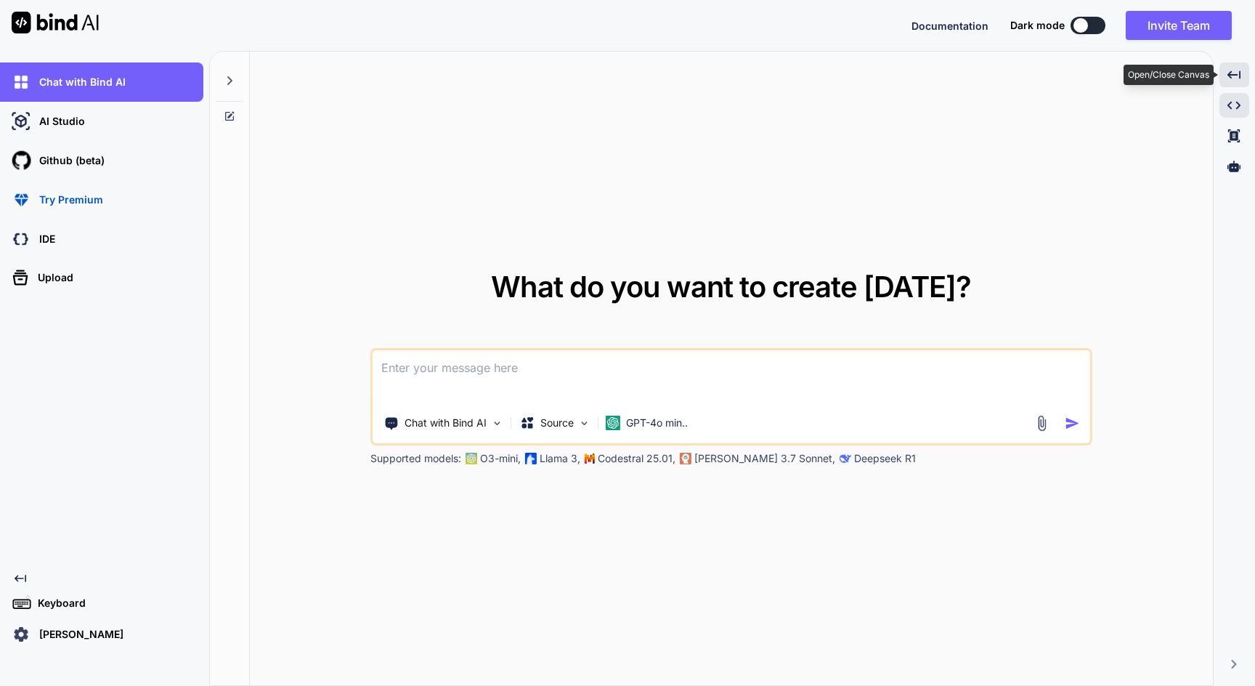
click at [1235, 84] on div "Created with Pixso." at bounding box center [1234, 74] width 30 height 25
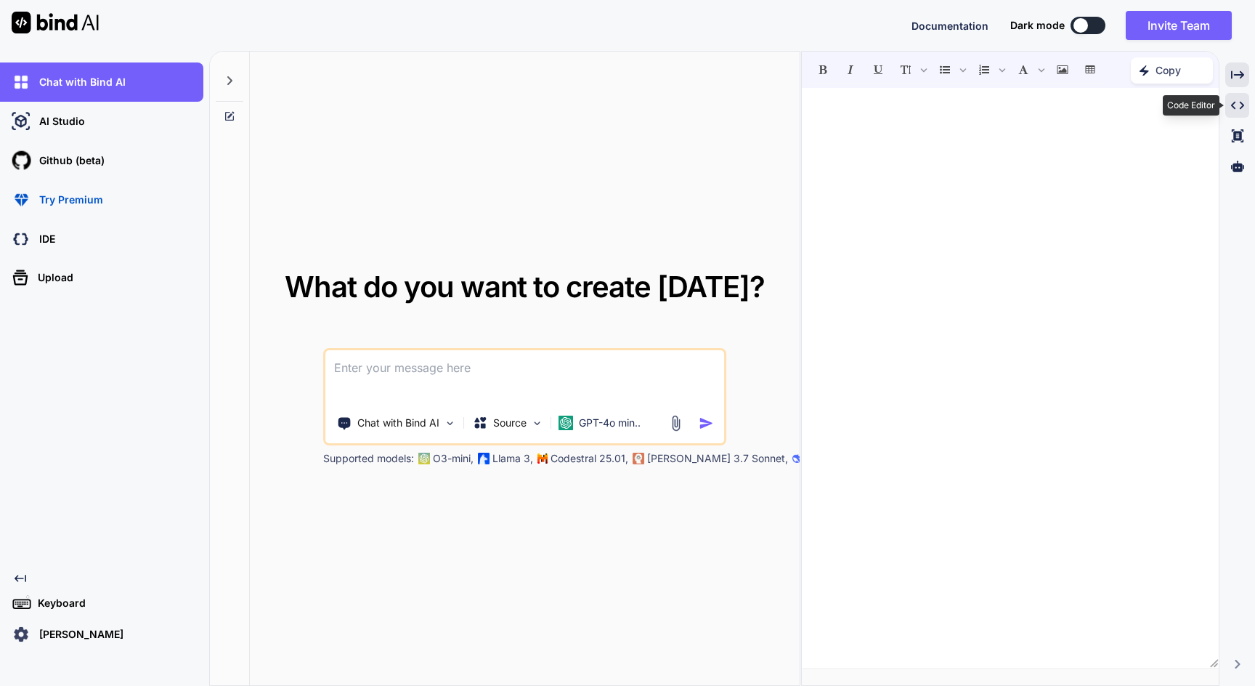
click at [1234, 106] on icon "Created with Pixso." at bounding box center [1237, 105] width 13 height 13
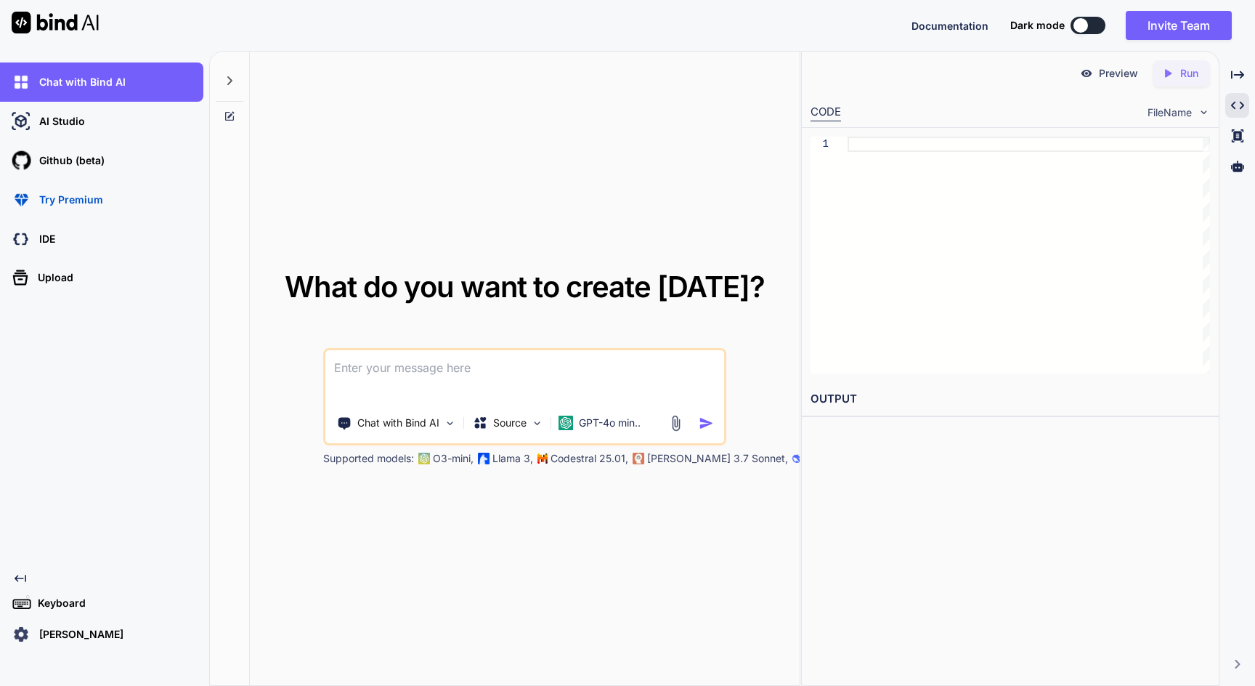
click at [521, 206] on div "What do you want to create [DATE]? Chat with Bind AI Source GPT-4o min.. Suppor…" at bounding box center [525, 369] width 550 height 635
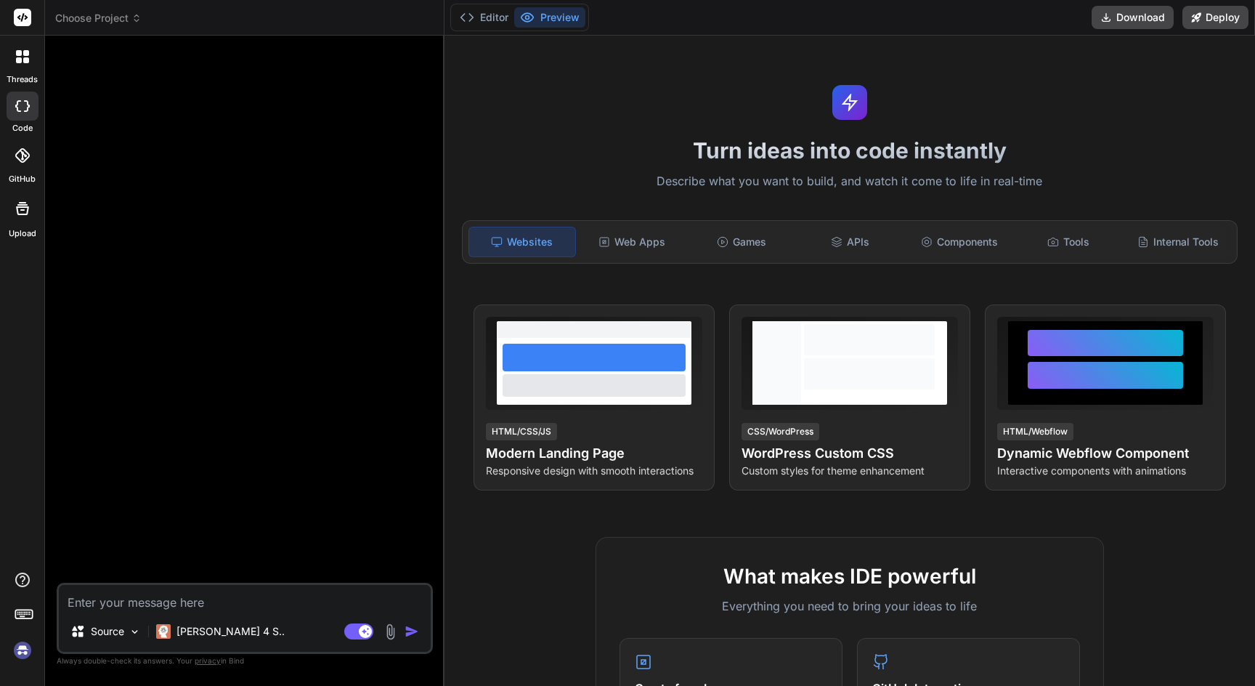
type textarea "x"
click at [370, 118] on div at bounding box center [246, 314] width 373 height 535
